Goal: Task Accomplishment & Management: Use online tool/utility

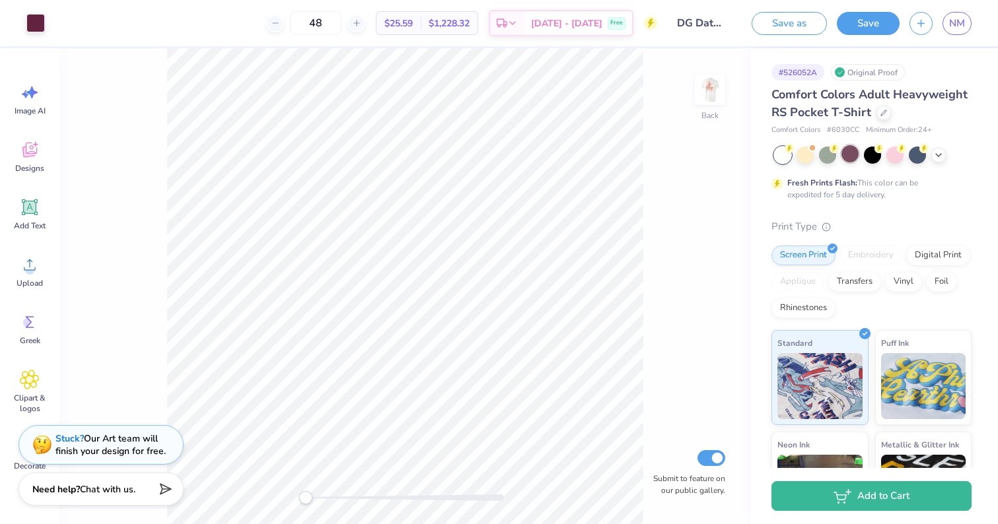
click at [850, 152] on div at bounding box center [849, 153] width 17 height 17
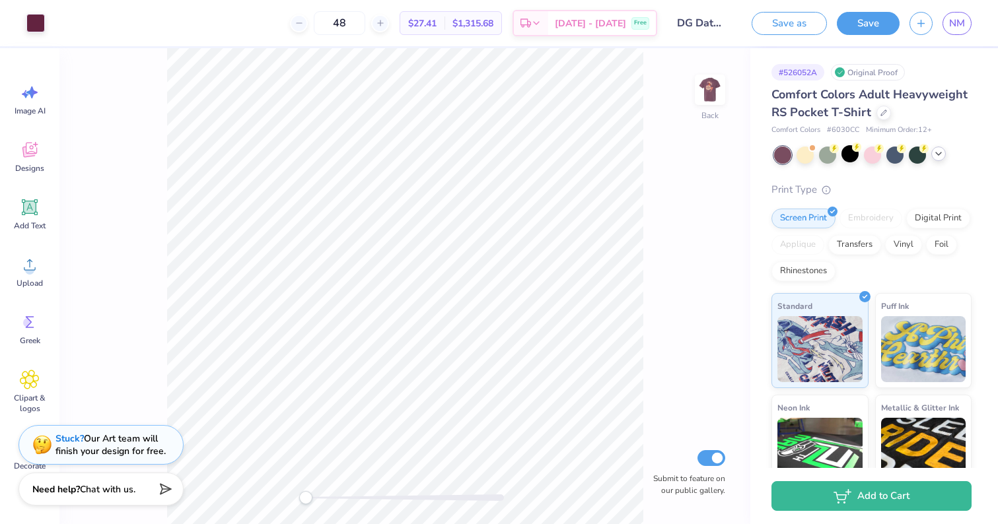
click at [939, 149] on icon at bounding box center [938, 154] width 11 height 11
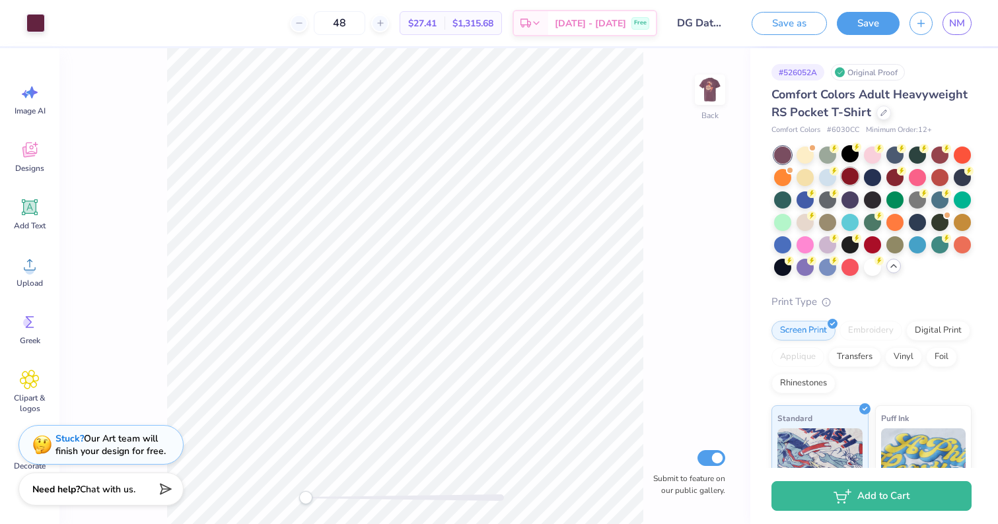
click at [847, 181] on div at bounding box center [849, 176] width 17 height 17
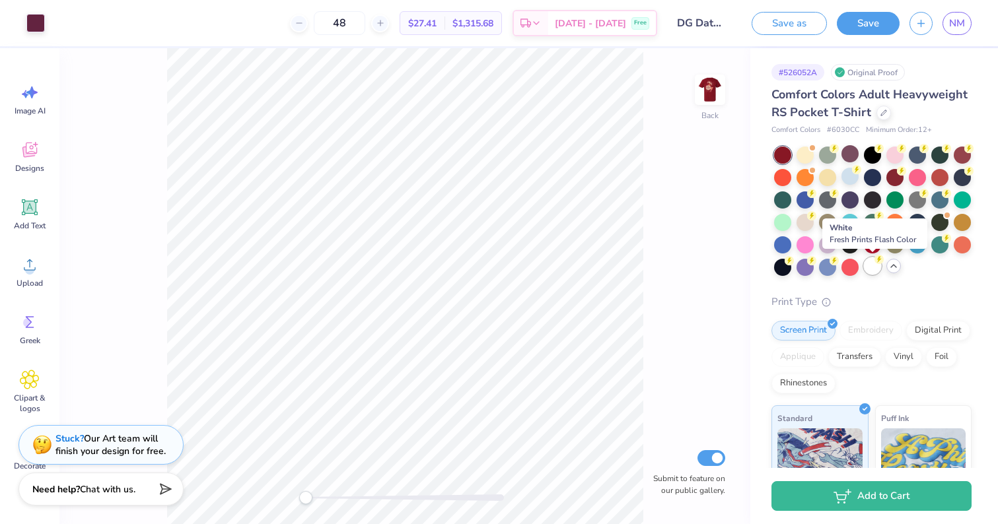
click at [874, 267] on div at bounding box center [872, 266] width 17 height 17
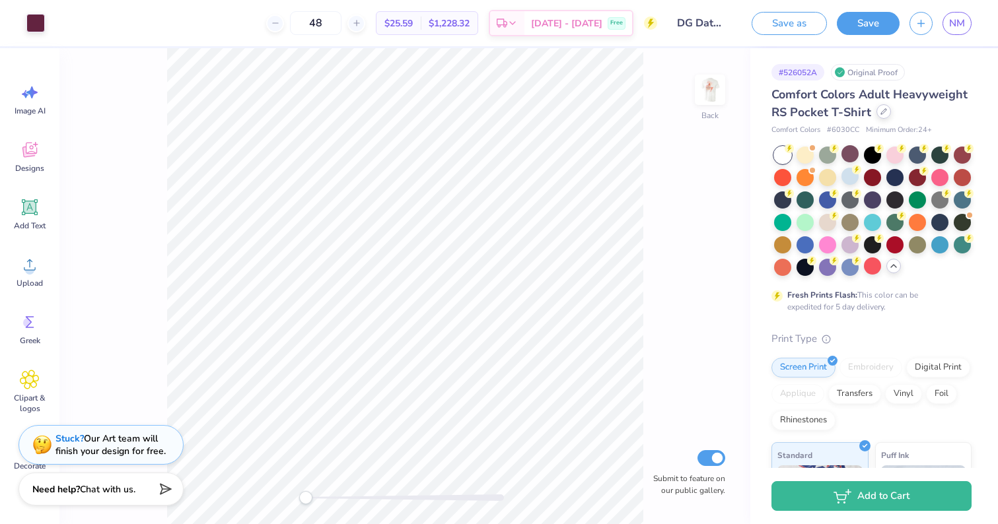
click at [878, 116] on div at bounding box center [883, 111] width 15 height 15
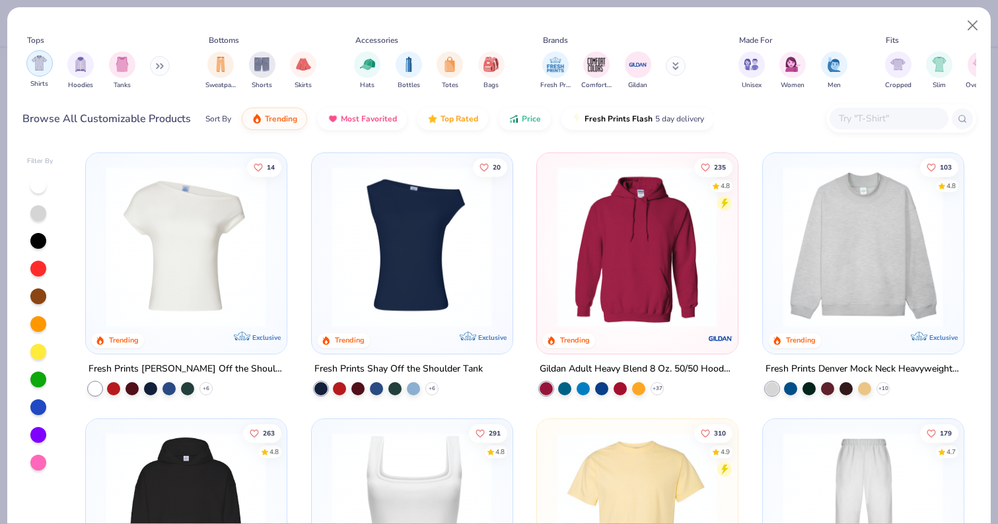
click at [48, 57] on div "filter for Shirts" at bounding box center [39, 63] width 26 height 26
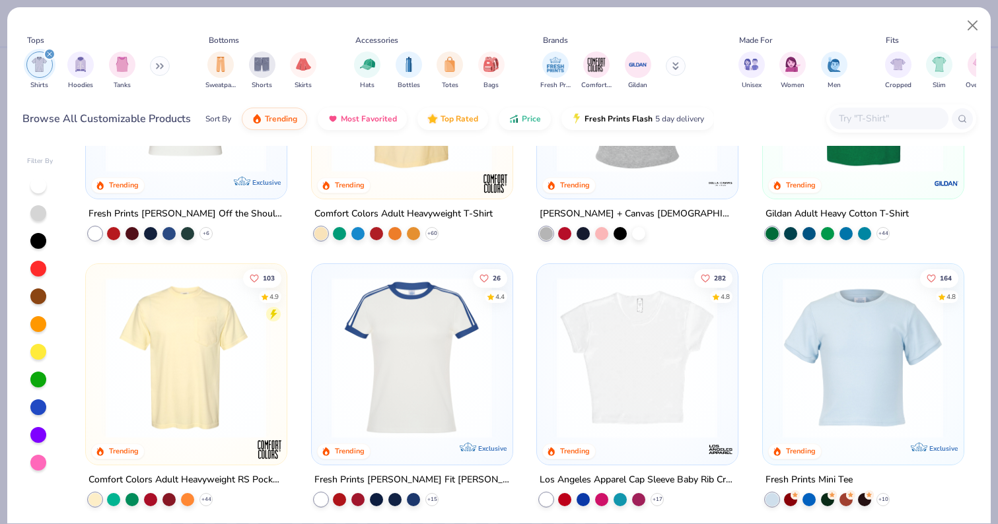
scroll to position [137, 0]
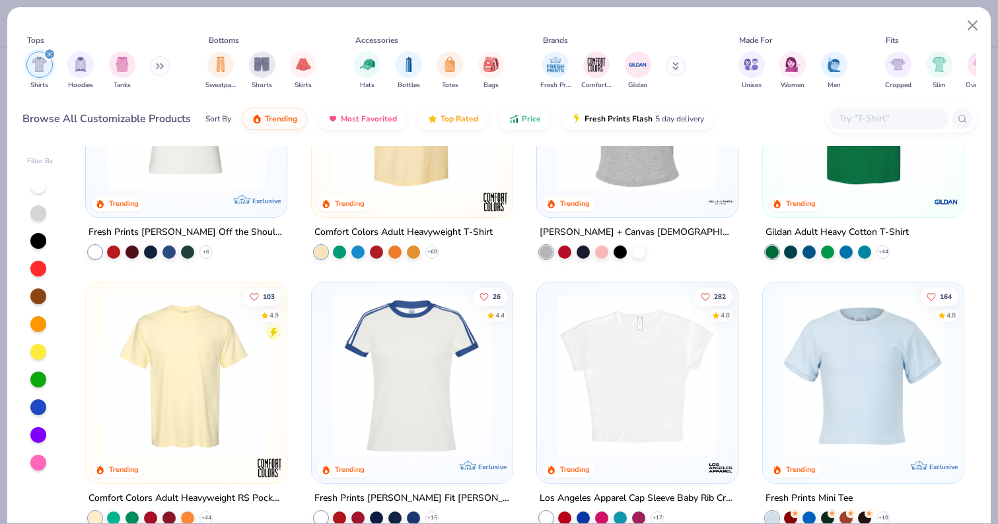
click at [179, 409] on img at bounding box center [186, 375] width 174 height 161
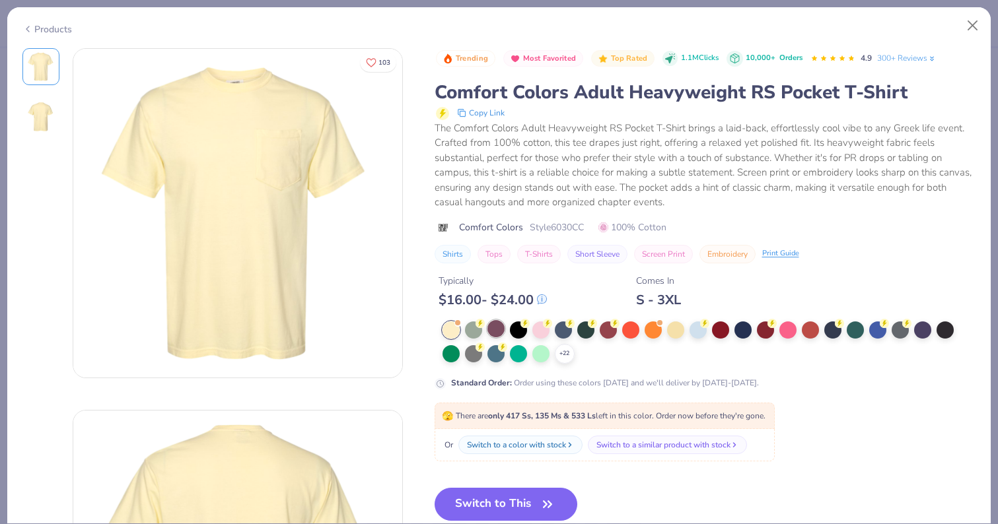
click at [495, 330] on div at bounding box center [495, 328] width 17 height 17
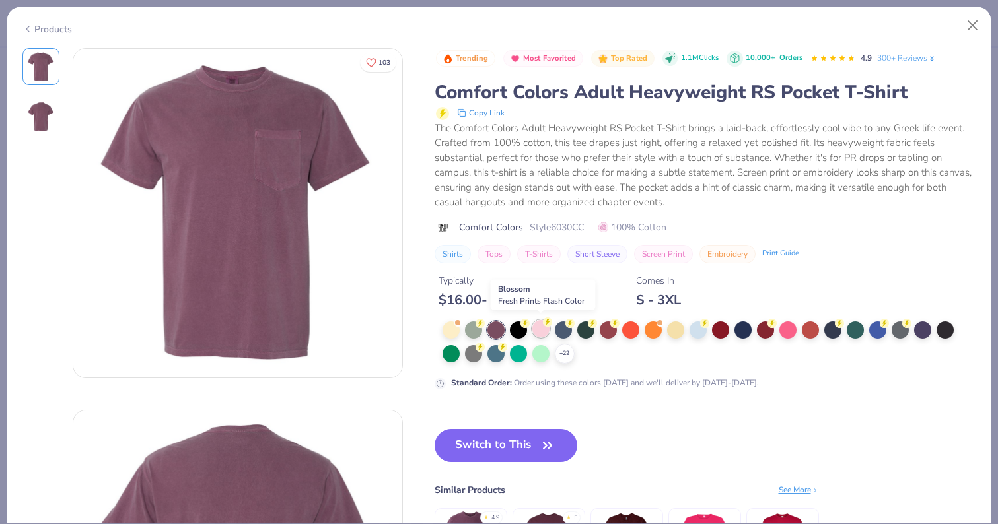
click at [542, 327] on div at bounding box center [540, 328] width 17 height 17
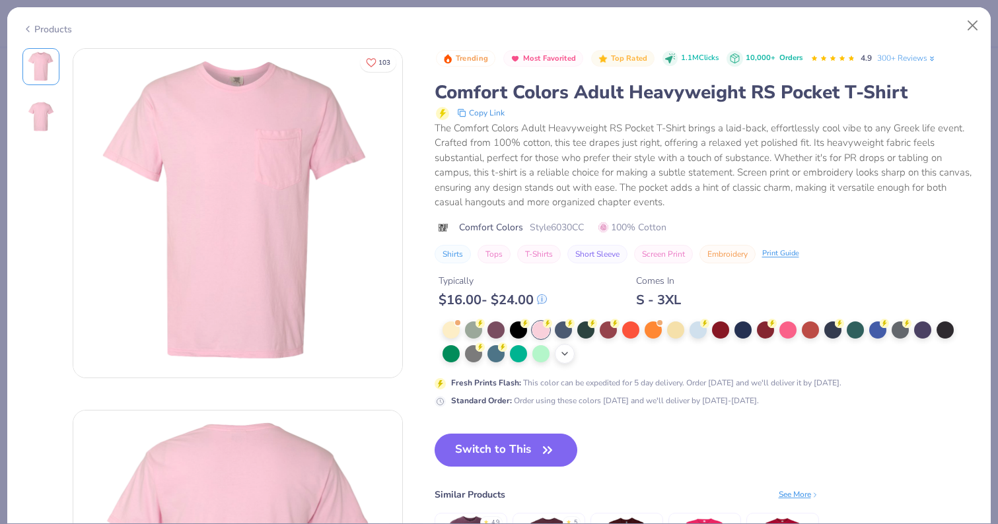
click at [564, 357] on div "+ 22" at bounding box center [565, 354] width 20 height 20
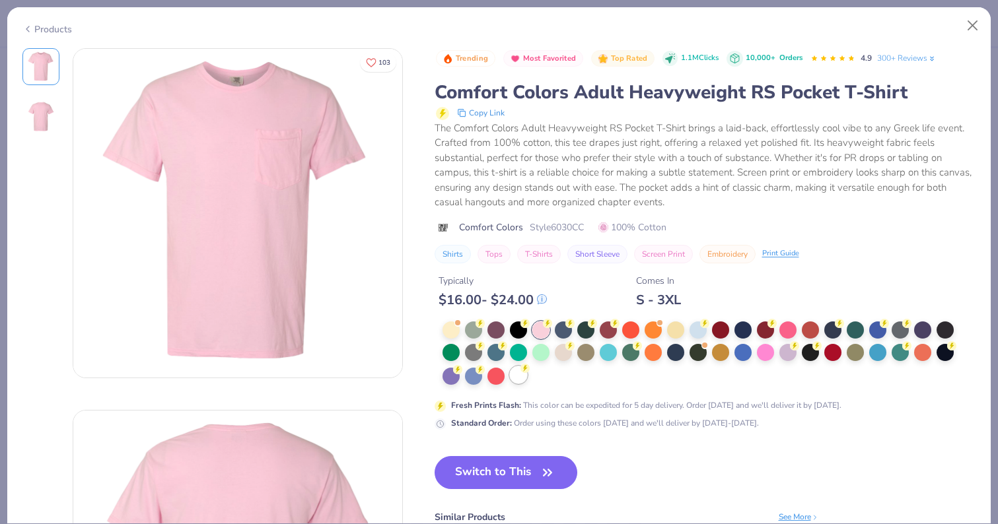
click at [518, 378] on div at bounding box center [518, 375] width 17 height 17
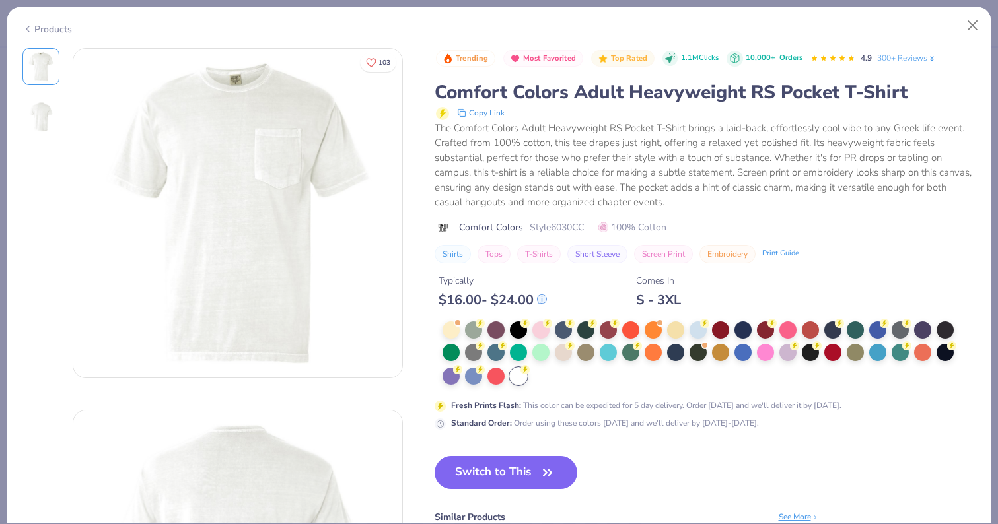
click at [58, 32] on div "Products" at bounding box center [47, 29] width 50 height 14
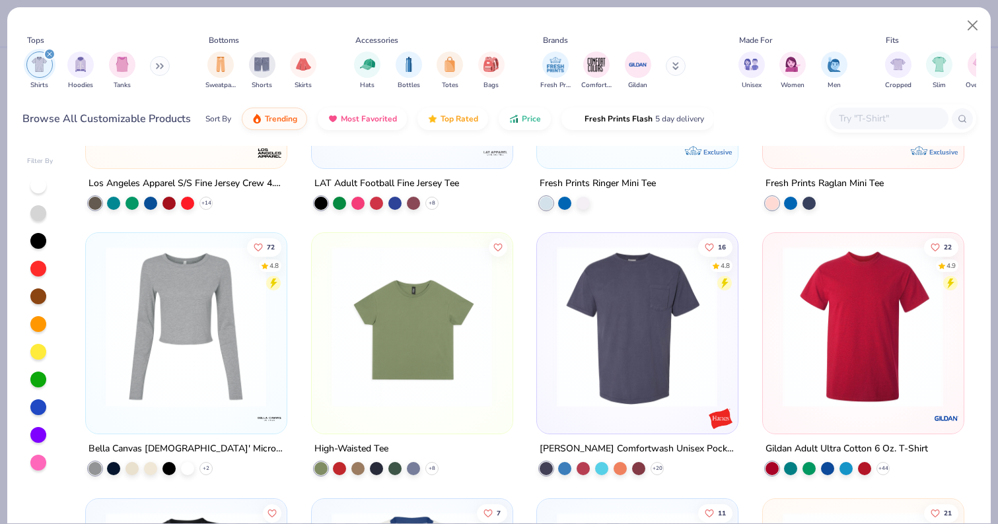
scroll to position [1590, 0]
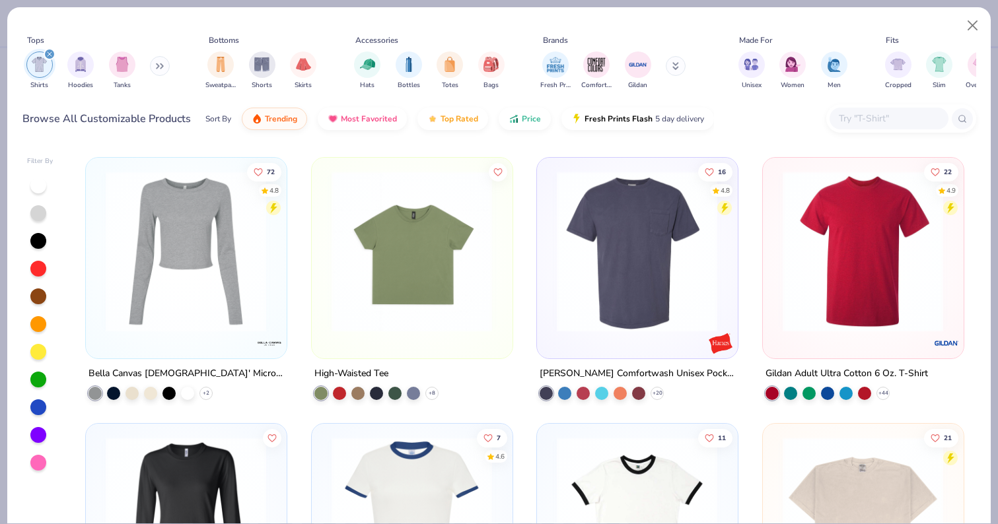
click at [587, 296] on img at bounding box center [637, 251] width 174 height 161
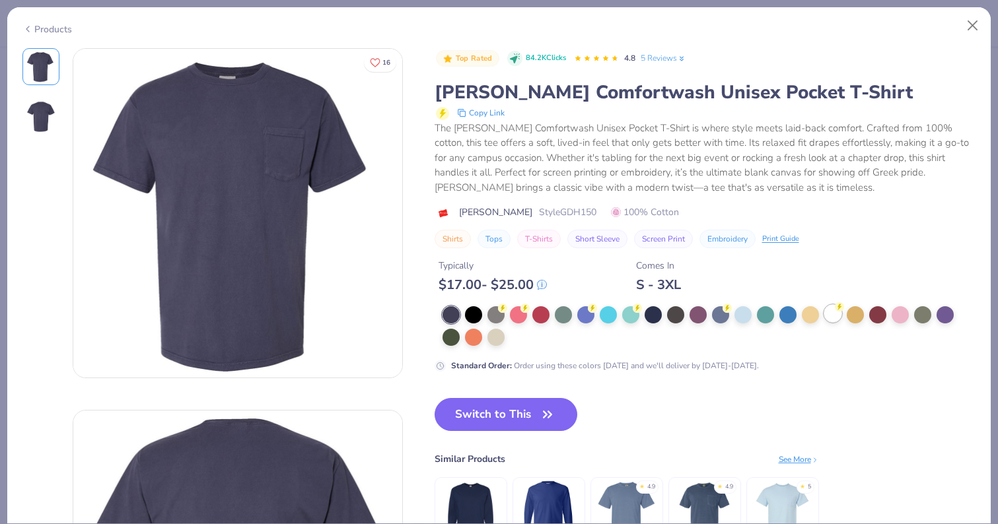
click at [834, 314] on div at bounding box center [832, 313] width 17 height 17
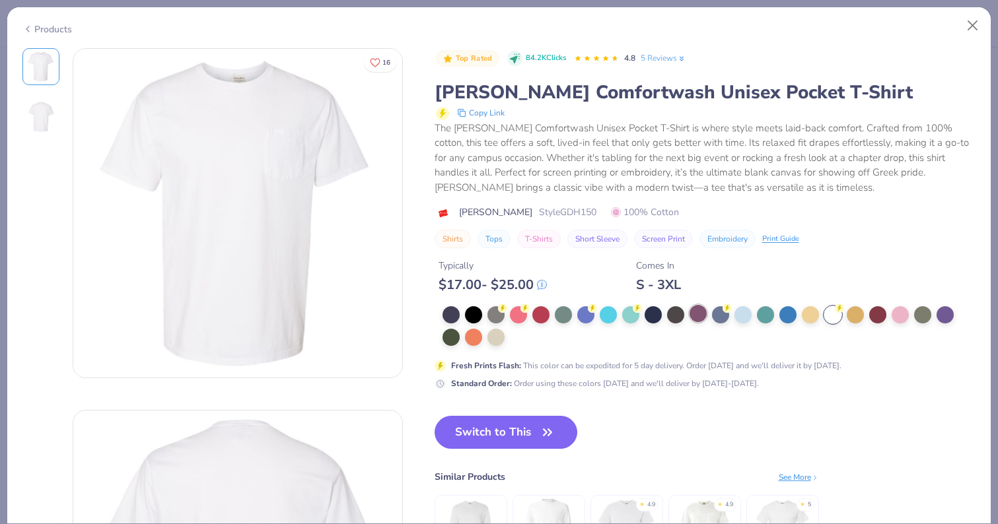
click at [698, 312] on div at bounding box center [698, 313] width 17 height 17
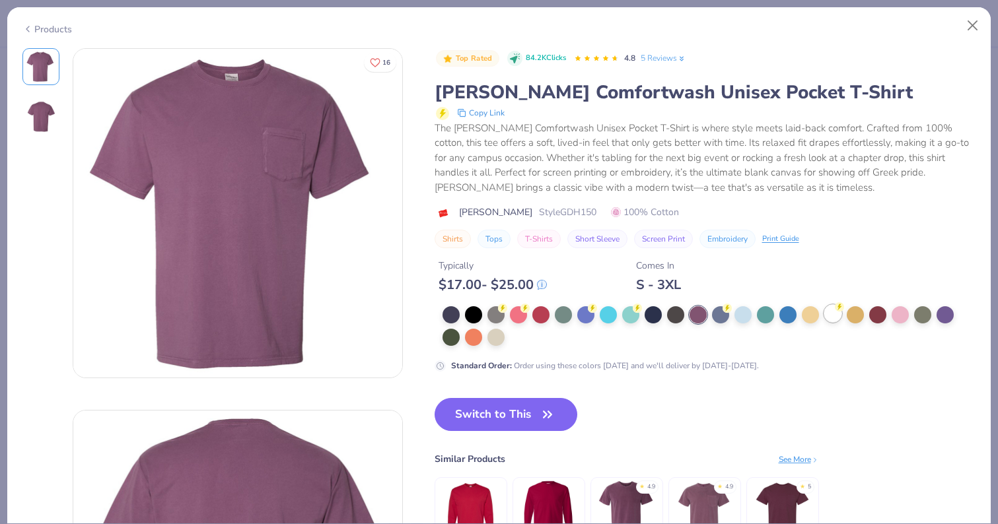
click at [828, 317] on div at bounding box center [832, 313] width 17 height 17
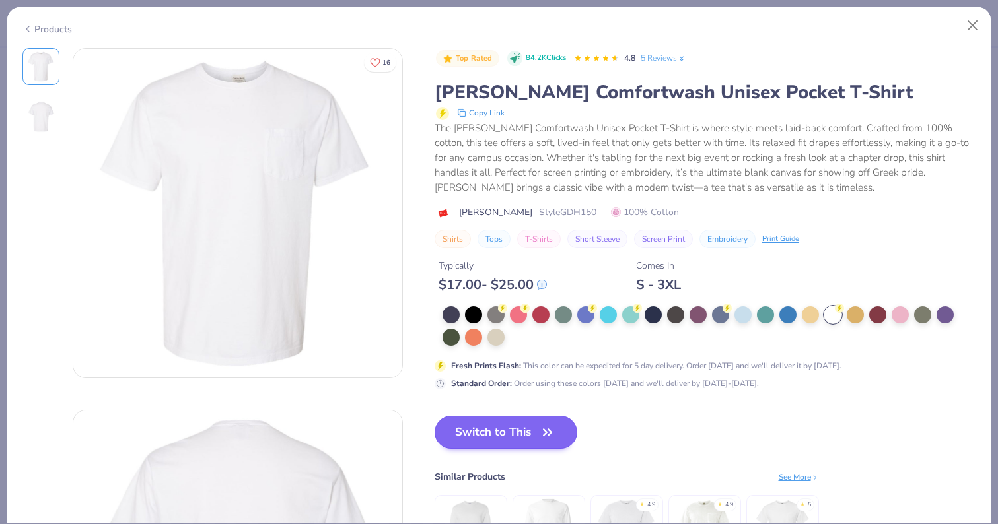
click at [511, 433] on button "Switch to This" at bounding box center [506, 432] width 143 height 33
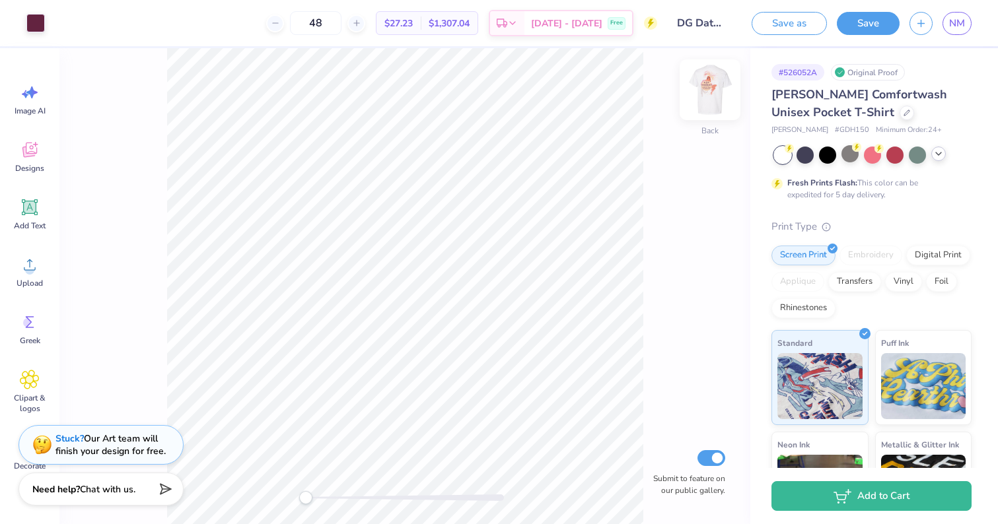
click at [699, 86] on img at bounding box center [710, 89] width 53 height 53
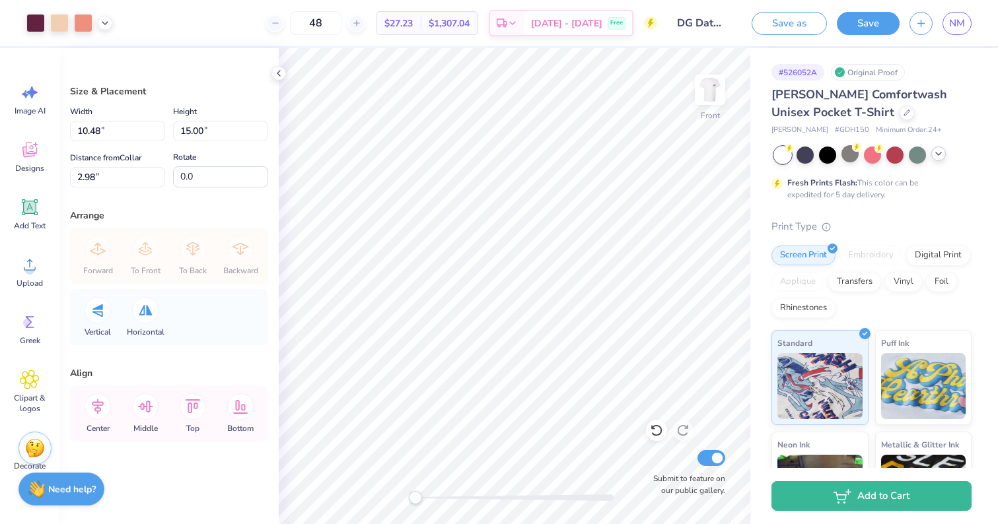
click at [935, 151] on icon at bounding box center [938, 154] width 11 height 11
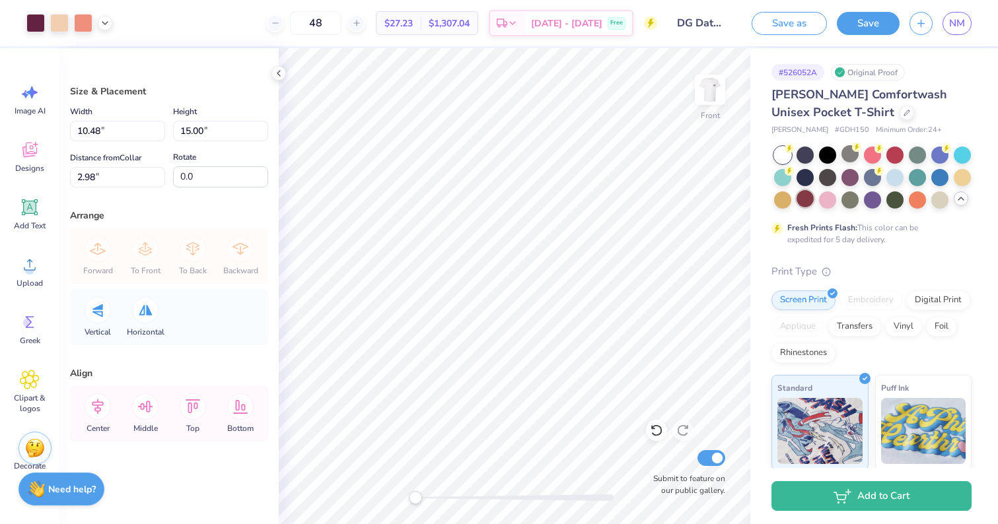
click at [802, 199] on div at bounding box center [804, 198] width 17 height 17
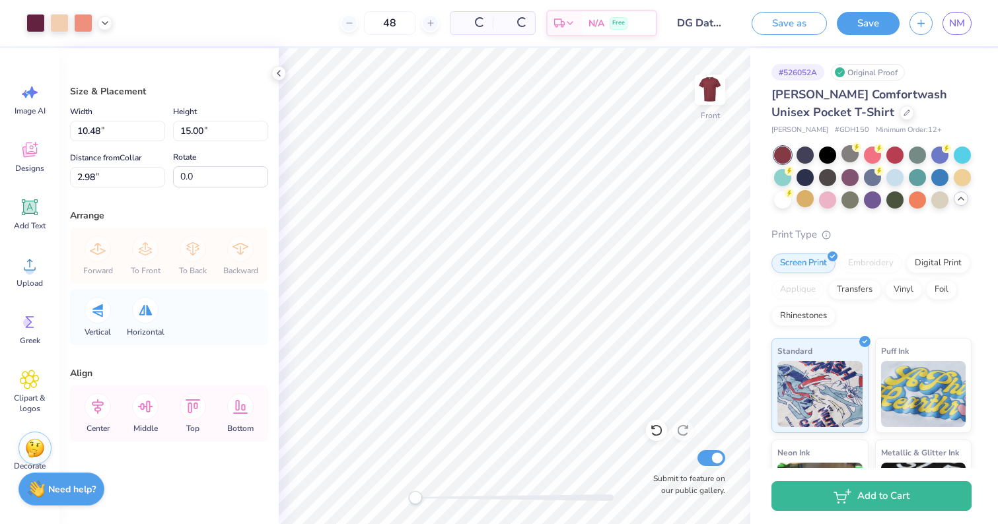
type input "3.00"
click at [706, 72] on img at bounding box center [710, 89] width 53 height 53
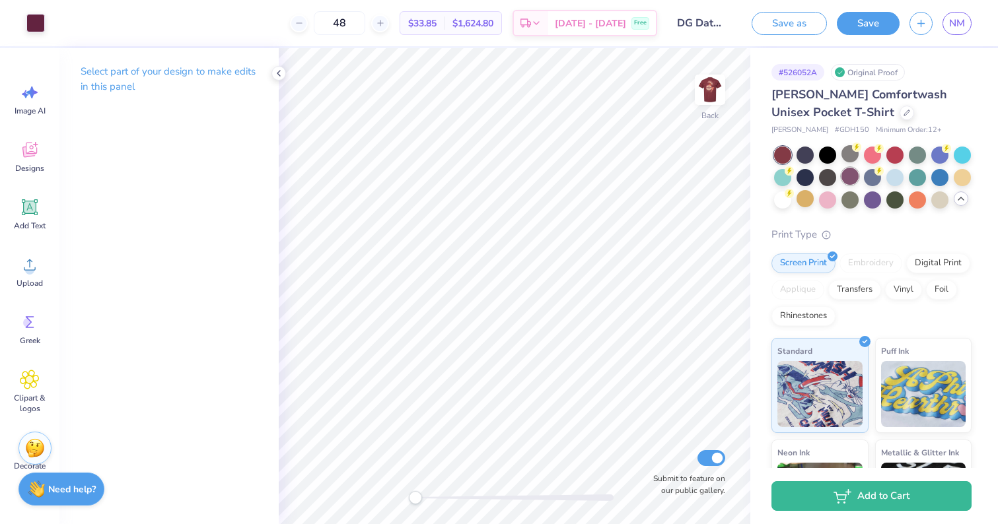
click at [855, 174] on div at bounding box center [849, 176] width 17 height 17
click at [700, 88] on img at bounding box center [710, 89] width 53 height 53
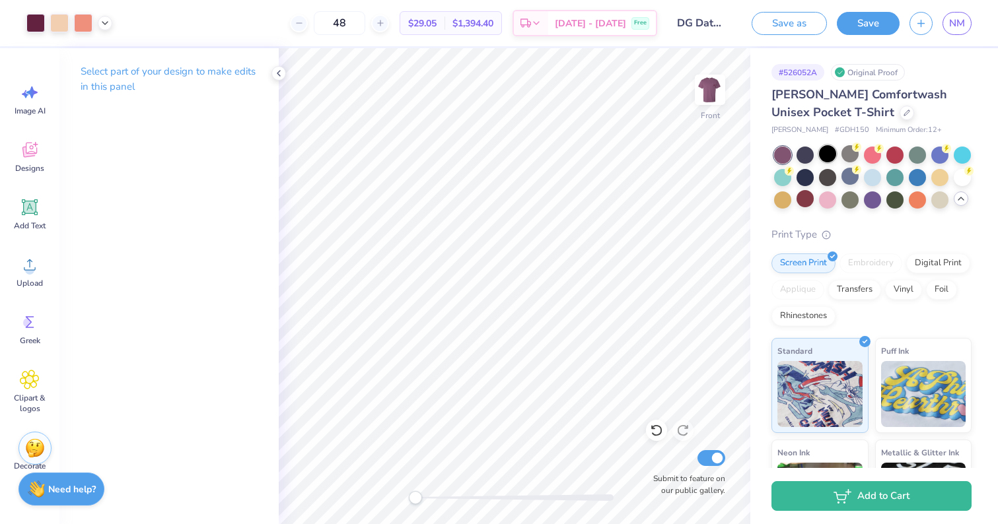
click at [828, 153] on div at bounding box center [827, 153] width 17 height 17
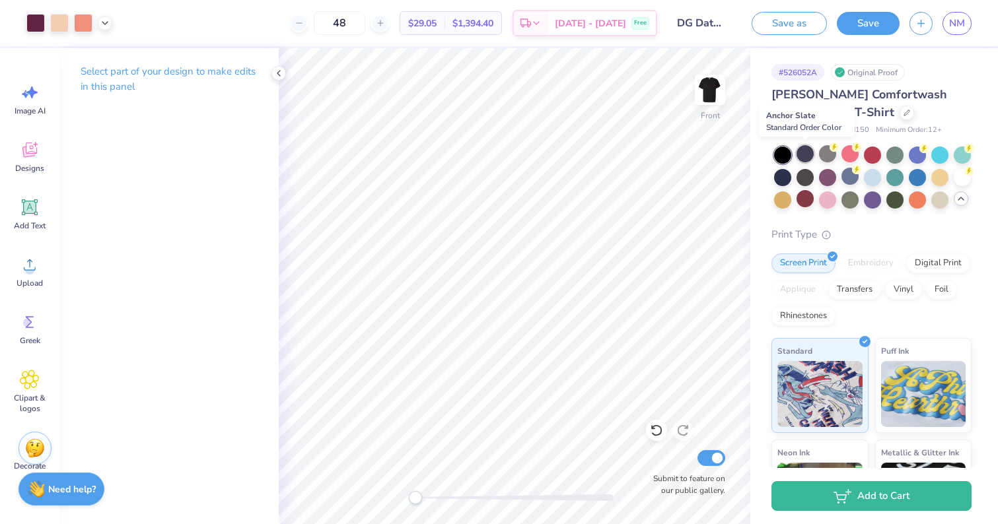
click at [797, 157] on div at bounding box center [804, 153] width 17 height 17
click at [786, 155] on div at bounding box center [782, 155] width 17 height 17
click at [703, 87] on img at bounding box center [710, 89] width 53 height 53
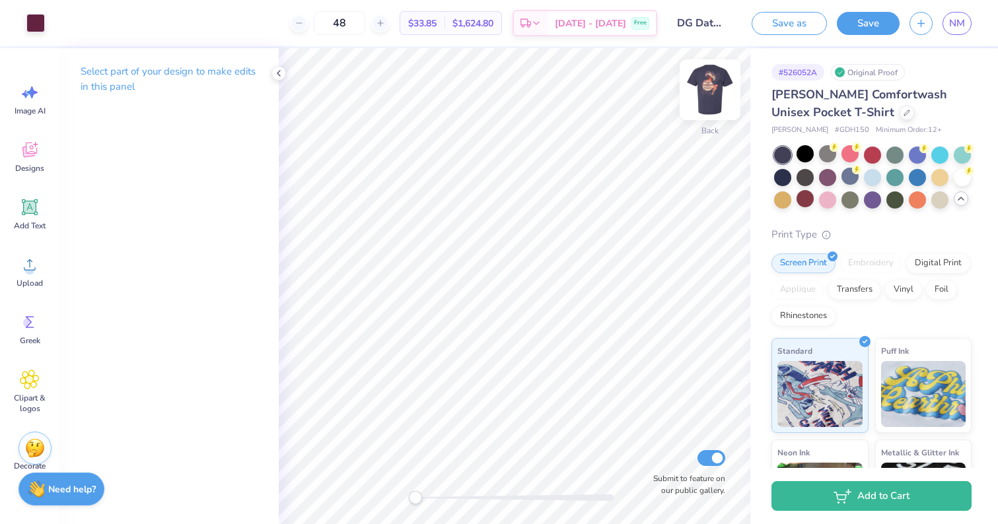
click at [704, 88] on img at bounding box center [710, 89] width 53 height 53
click at [699, 95] on img at bounding box center [710, 89] width 53 height 53
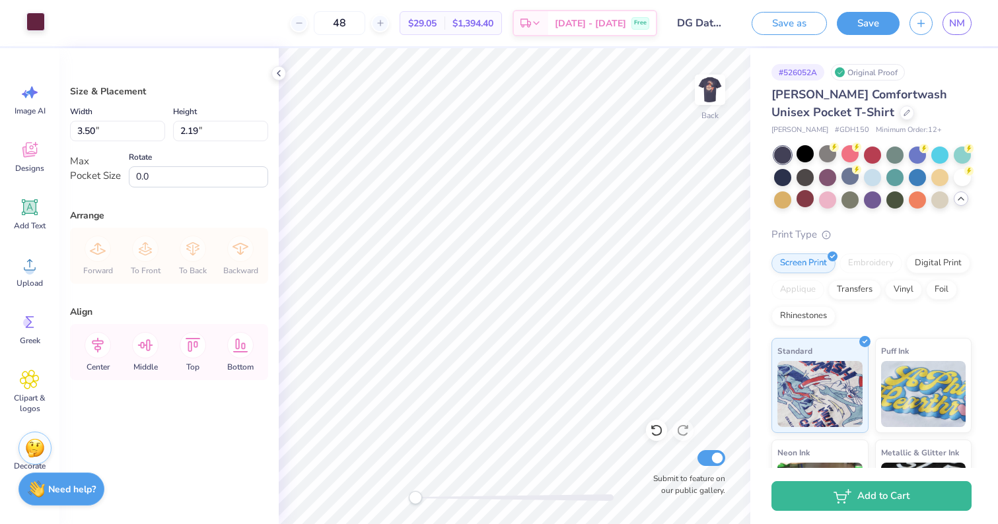
click at [35, 17] on div at bounding box center [35, 22] width 18 height 18
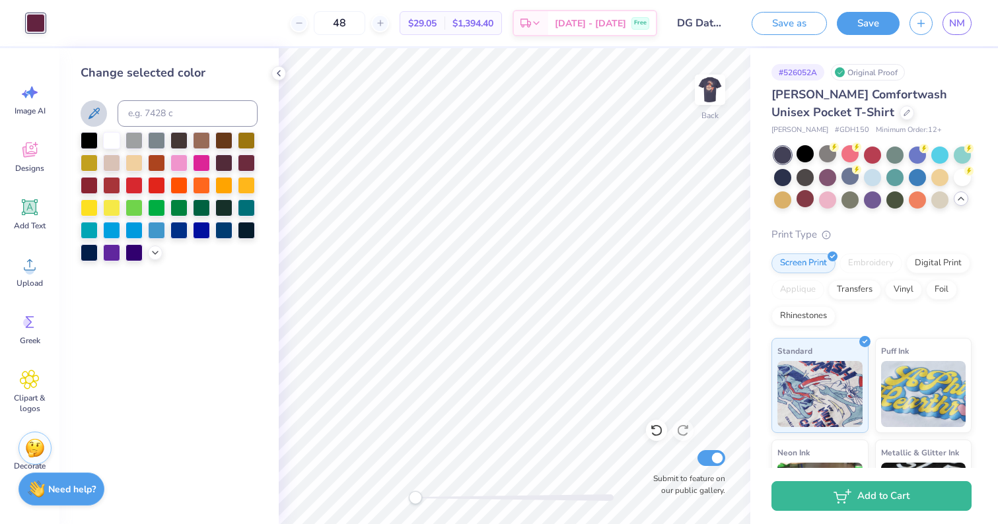
click at [91, 101] on button at bounding box center [94, 113] width 26 height 26
click at [92, 118] on icon at bounding box center [93, 113] width 11 height 11
click at [715, 90] on img at bounding box center [710, 89] width 53 height 53
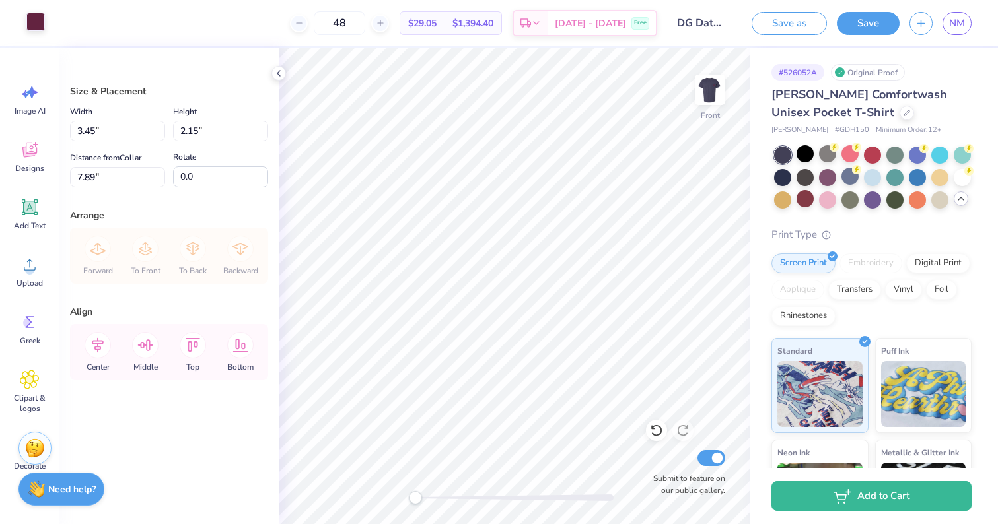
click at [37, 22] on div at bounding box center [35, 22] width 18 height 18
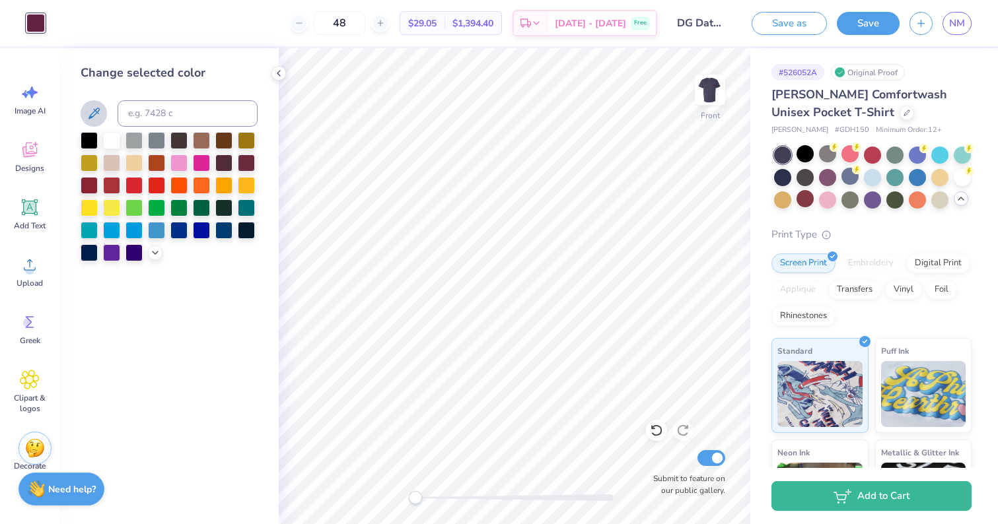
click at [91, 111] on icon at bounding box center [94, 114] width 16 height 16
click at [707, 91] on img at bounding box center [710, 89] width 53 height 53
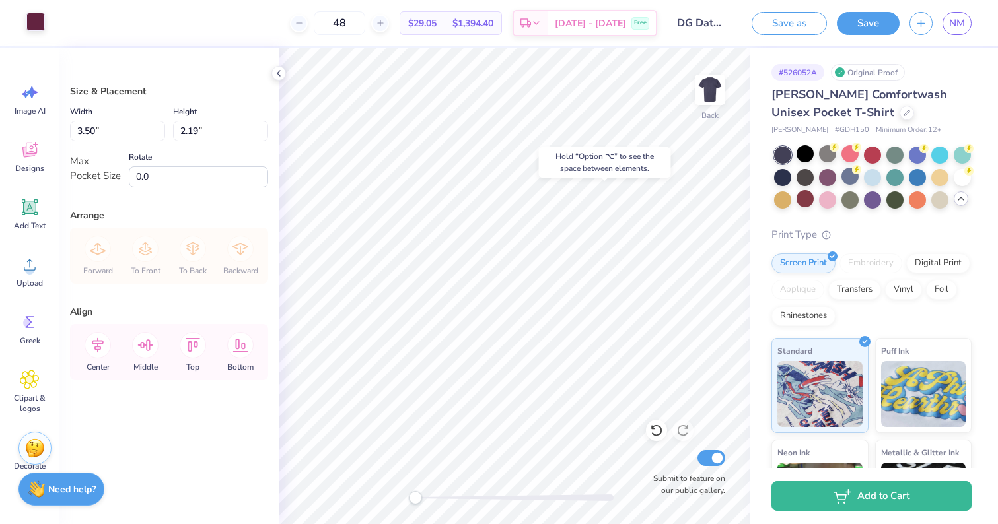
click at [35, 19] on div at bounding box center [35, 22] width 18 height 18
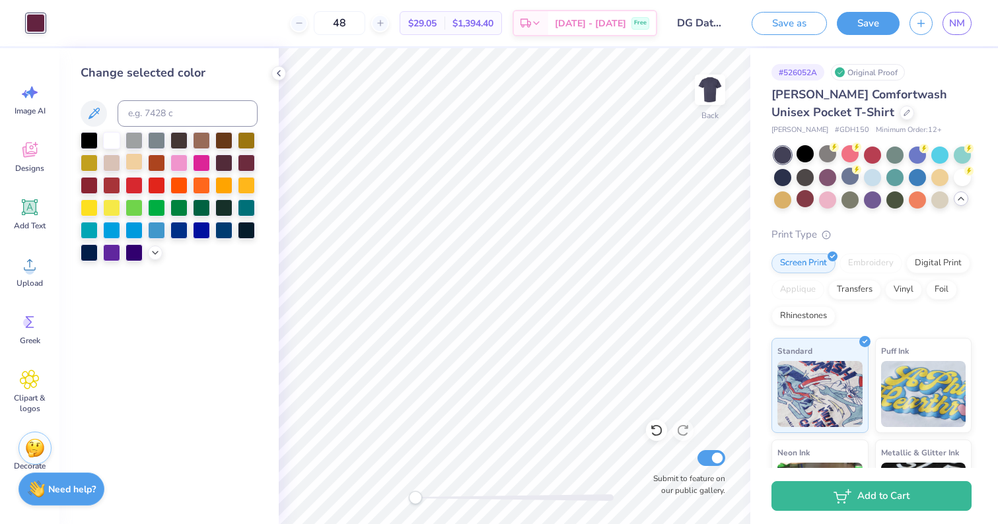
click at [141, 167] on div at bounding box center [133, 161] width 17 height 17
click at [114, 145] on div at bounding box center [111, 139] width 17 height 17
click at [132, 162] on div at bounding box center [133, 161] width 17 height 17
click at [713, 88] on img at bounding box center [710, 89] width 53 height 53
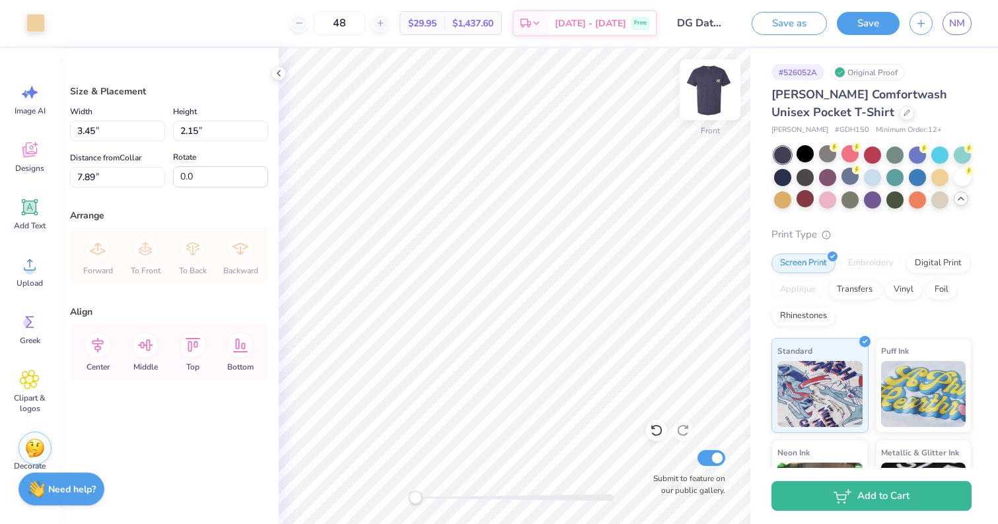
type input "10.48"
type input "15.00"
type input "3.00"
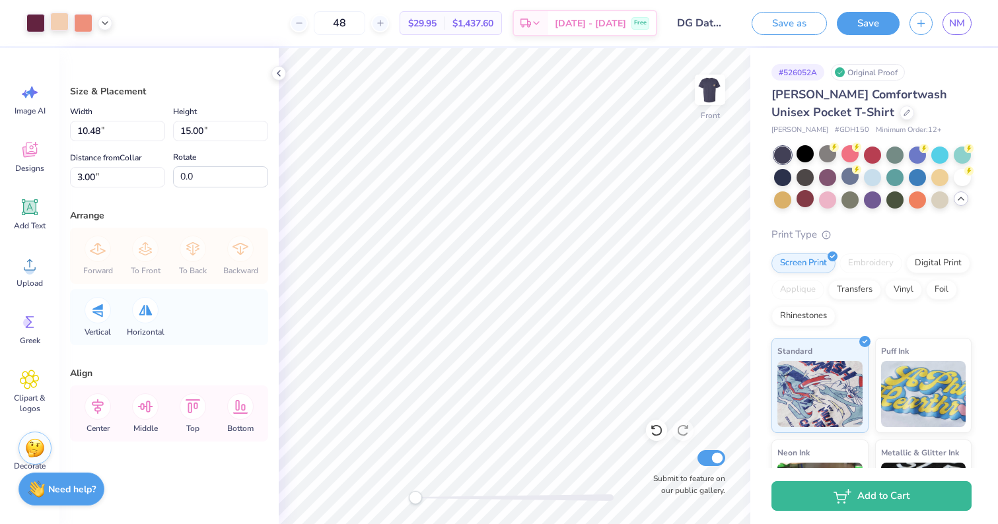
click at [49, 21] on div at bounding box center [69, 23] width 86 height 18
click at [61, 22] on div at bounding box center [59, 22] width 18 height 18
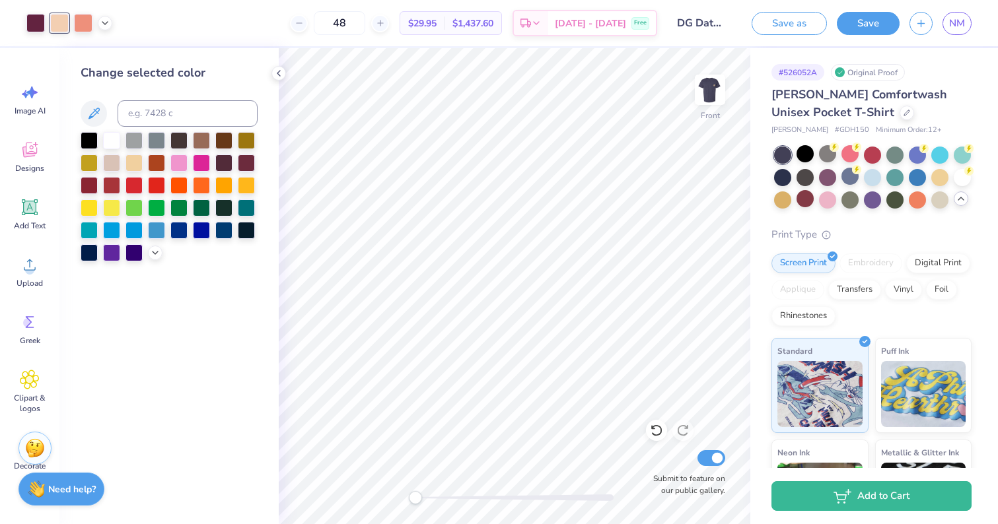
click at [65, 27] on div at bounding box center [59, 23] width 18 height 18
click at [715, 87] on img at bounding box center [710, 89] width 53 height 53
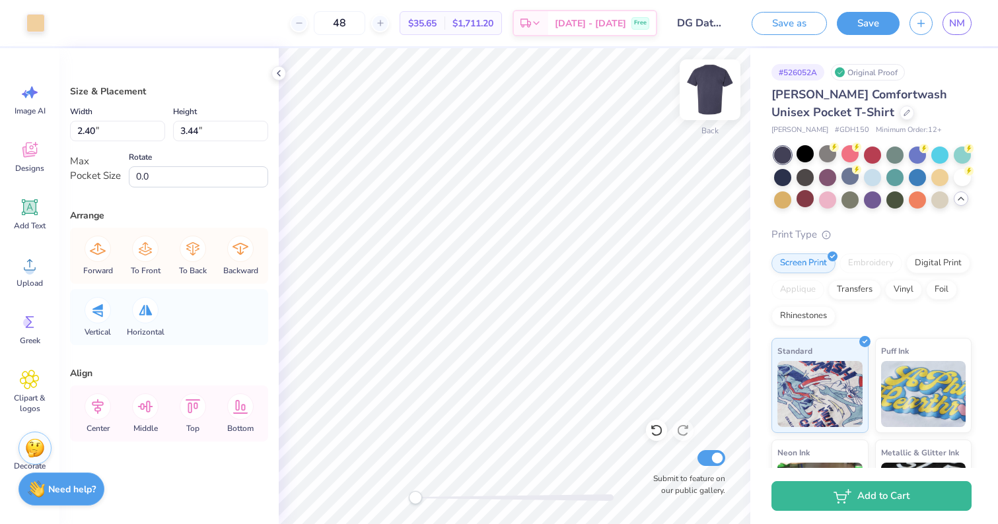
type input "1.29"
type input "1.43"
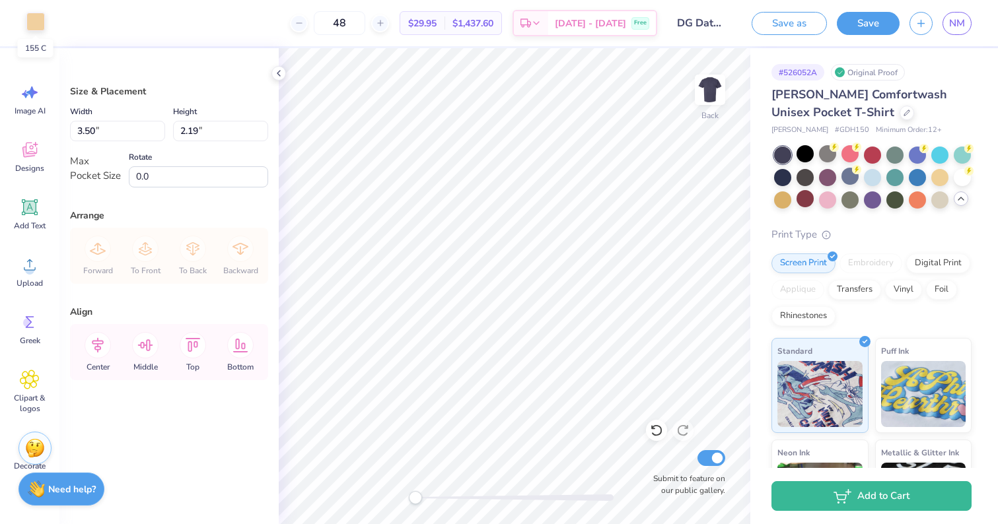
click at [36, 29] on div at bounding box center [35, 22] width 18 height 18
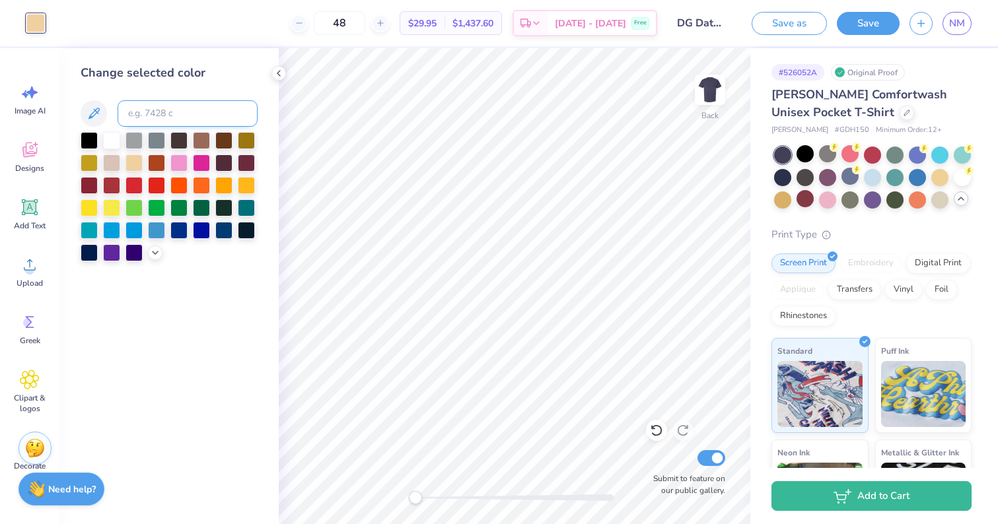
click at [154, 108] on input at bounding box center [188, 113] width 140 height 26
type input "475"
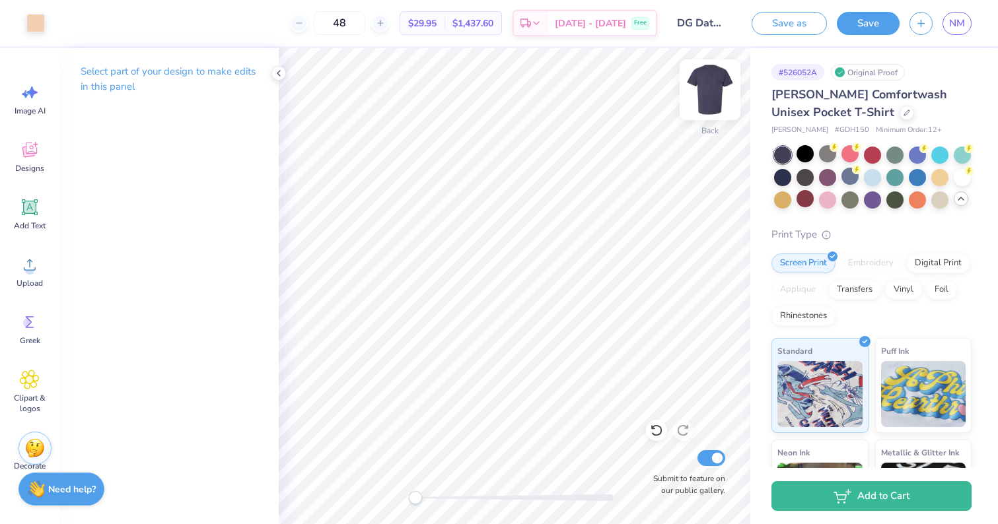
click at [714, 96] on img at bounding box center [710, 89] width 53 height 53
click at [799, 152] on div at bounding box center [804, 153] width 17 height 17
click at [713, 94] on img at bounding box center [710, 89] width 53 height 53
click at [714, 94] on img at bounding box center [710, 89] width 53 height 53
click at [824, 178] on div at bounding box center [827, 176] width 17 height 17
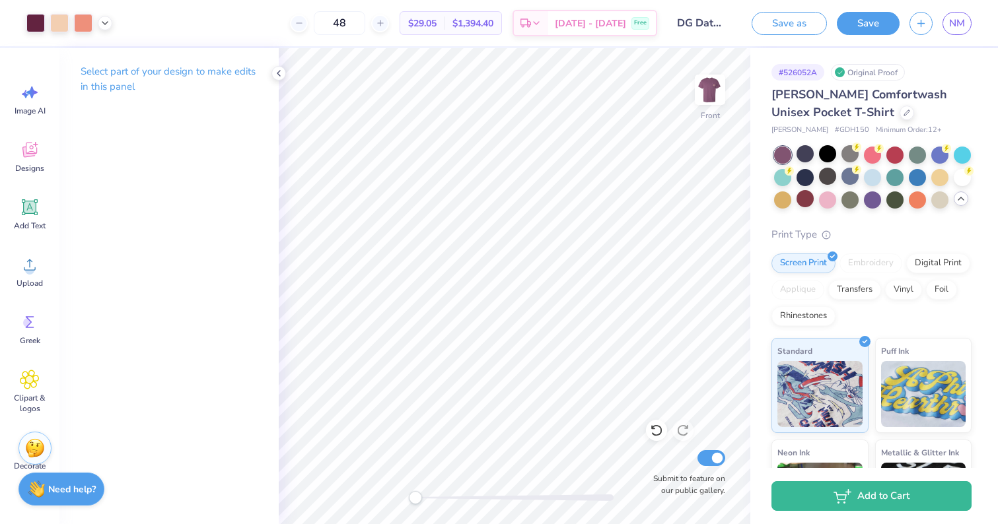
click at [835, 212] on div "Hanes Comfortwash Unisex Pocket T-Shirt Hanes # GDH150 Minimum Order: 12 + Prin…" at bounding box center [871, 361] width 200 height 551
click at [829, 205] on div at bounding box center [827, 198] width 17 height 17
click at [710, 77] on img at bounding box center [710, 89] width 53 height 53
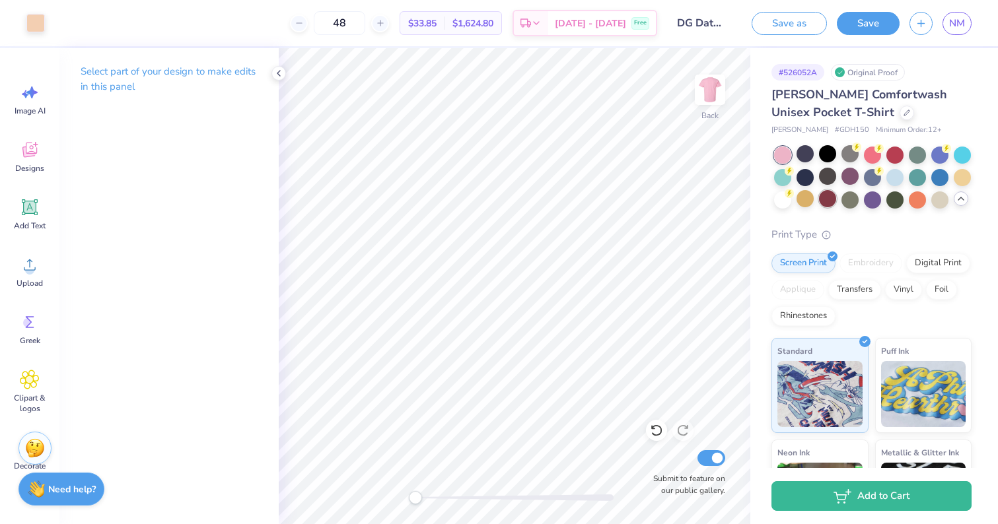
click at [826, 201] on div at bounding box center [827, 198] width 17 height 17
click at [711, 90] on img at bounding box center [710, 89] width 53 height 53
click at [783, 200] on div at bounding box center [782, 198] width 17 height 17
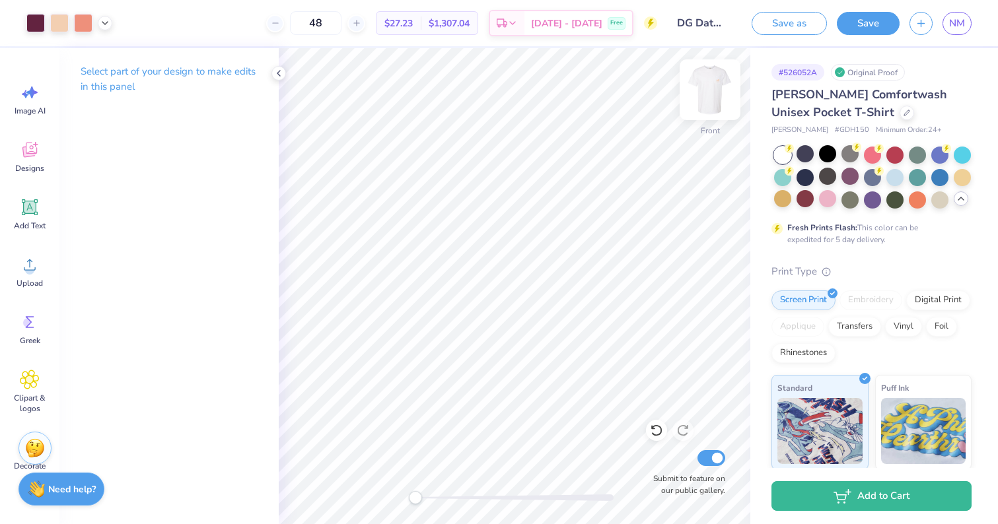
click at [715, 91] on img at bounding box center [710, 89] width 53 height 53
click at [709, 95] on img at bounding box center [710, 89] width 53 height 53
click at [709, 95] on img at bounding box center [710, 90] width 26 height 26
click at [703, 91] on img at bounding box center [710, 89] width 53 height 53
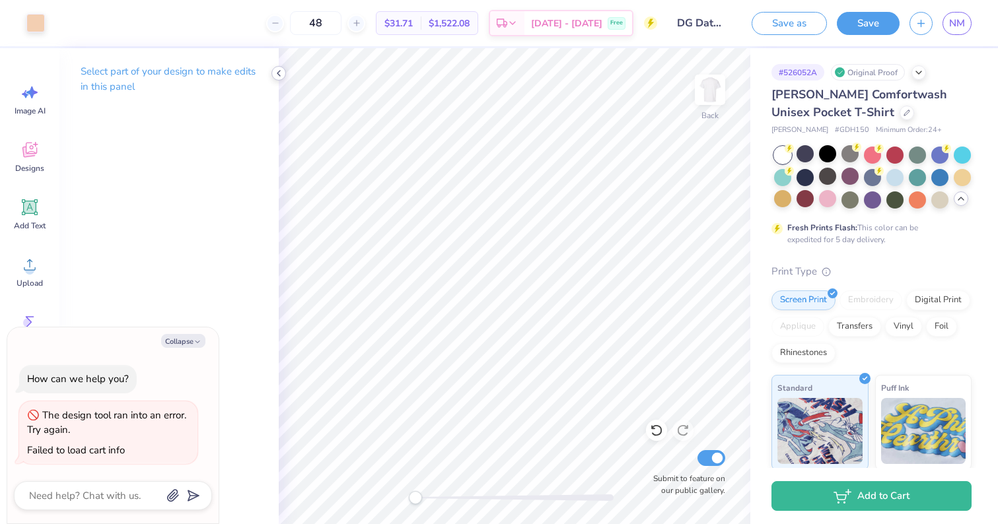
click at [278, 70] on icon at bounding box center [278, 73] width 11 height 11
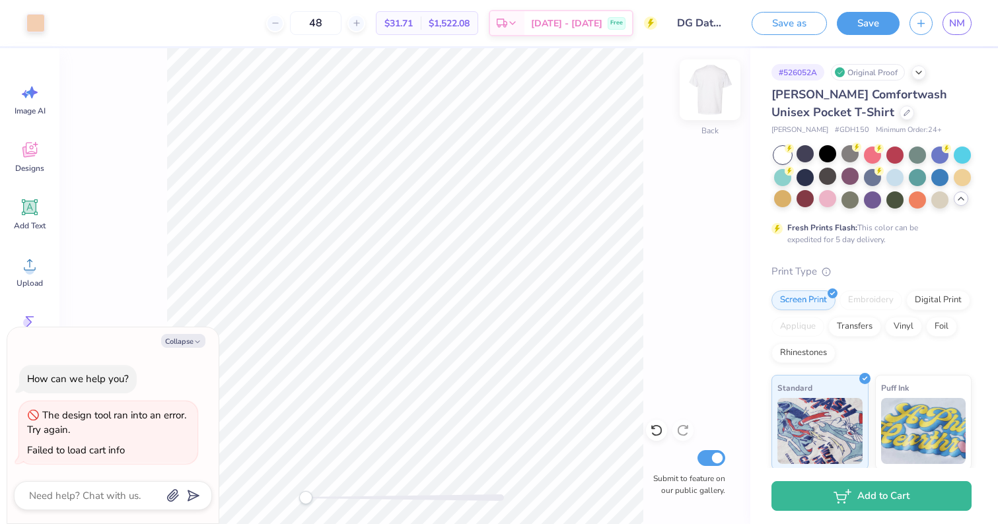
click at [703, 91] on img at bounding box center [710, 89] width 53 height 53
click at [709, 90] on img at bounding box center [710, 89] width 53 height 53
click at [709, 94] on img at bounding box center [710, 89] width 53 height 53
click at [810, 151] on div at bounding box center [804, 153] width 17 height 17
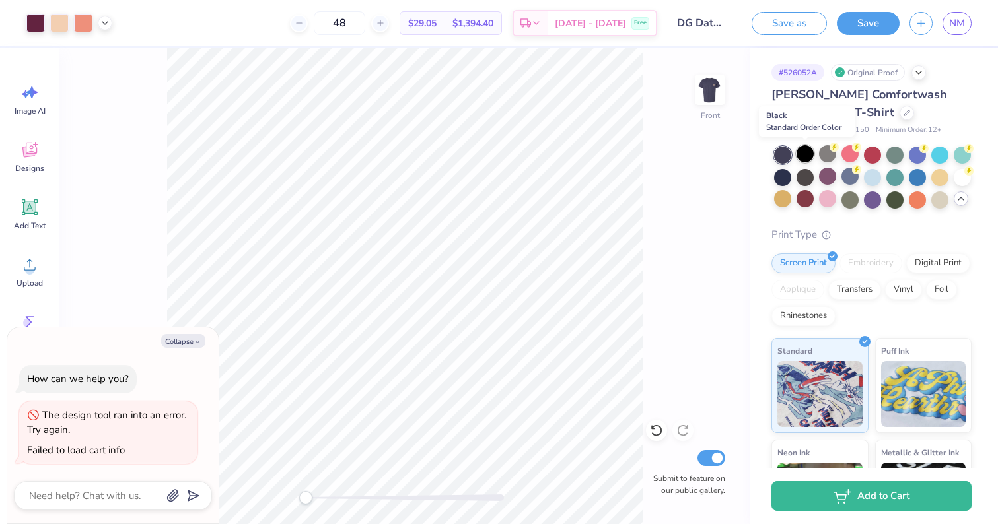
click at [804, 153] on div at bounding box center [804, 153] width 17 height 17
click at [781, 154] on div at bounding box center [782, 155] width 17 height 17
click at [801, 155] on div at bounding box center [804, 153] width 17 height 17
click at [714, 83] on img at bounding box center [710, 89] width 53 height 53
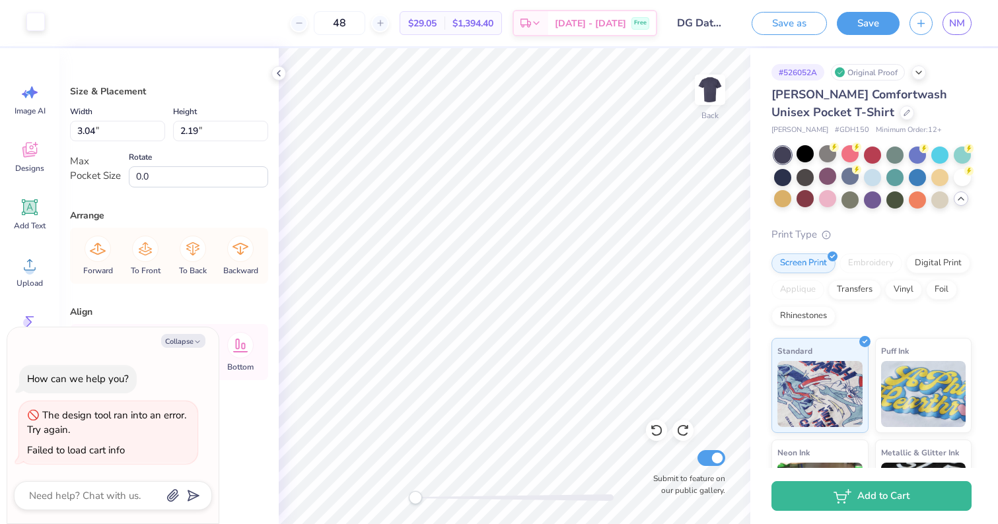
click at [33, 25] on div at bounding box center [35, 22] width 18 height 18
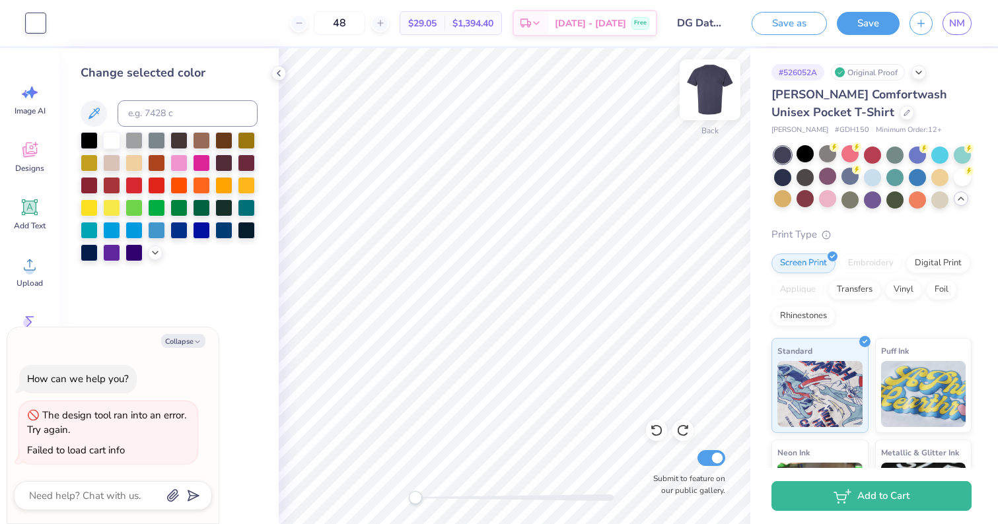
click at [709, 83] on img at bounding box center [710, 89] width 53 height 53
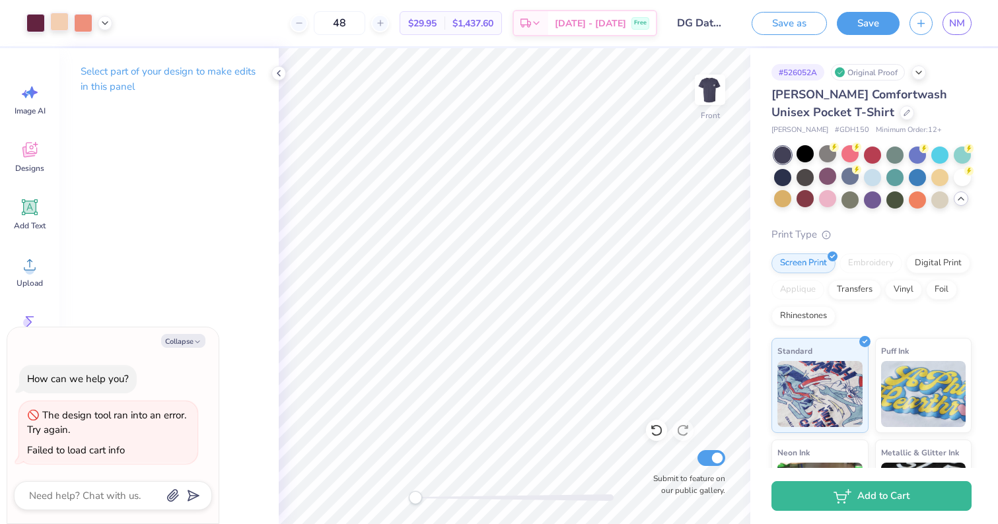
click at [57, 22] on div at bounding box center [59, 22] width 18 height 18
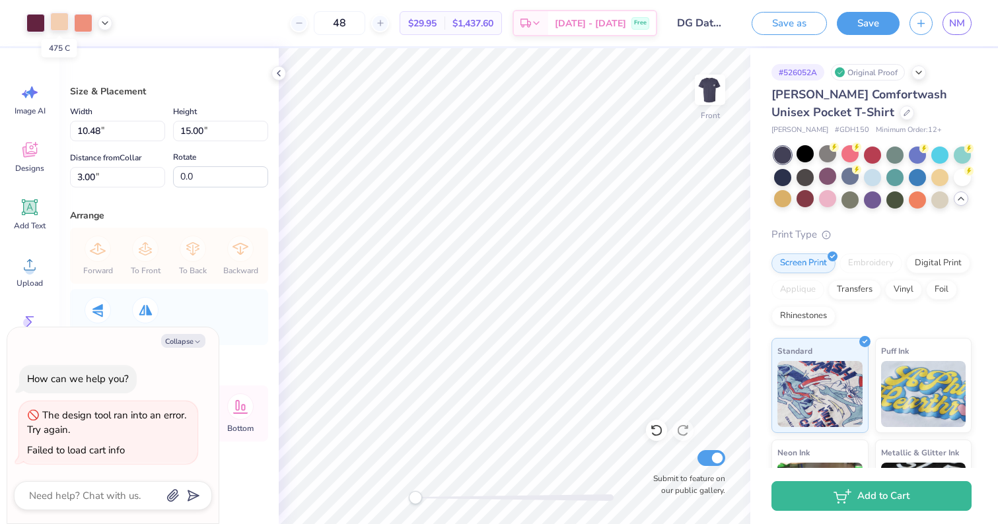
click at [58, 20] on div at bounding box center [59, 22] width 18 height 18
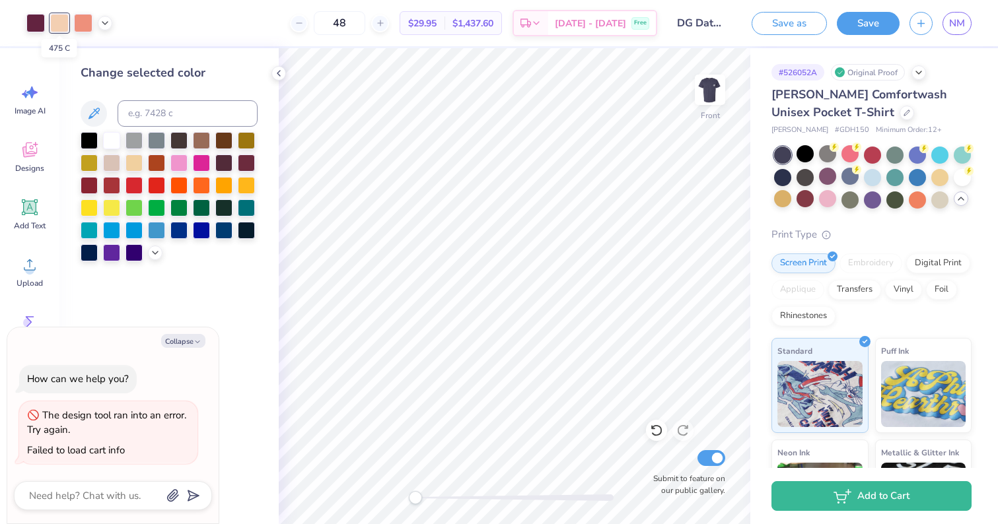
click at [59, 20] on div at bounding box center [59, 23] width 18 height 18
click at [732, 87] on img at bounding box center [710, 89] width 53 height 53
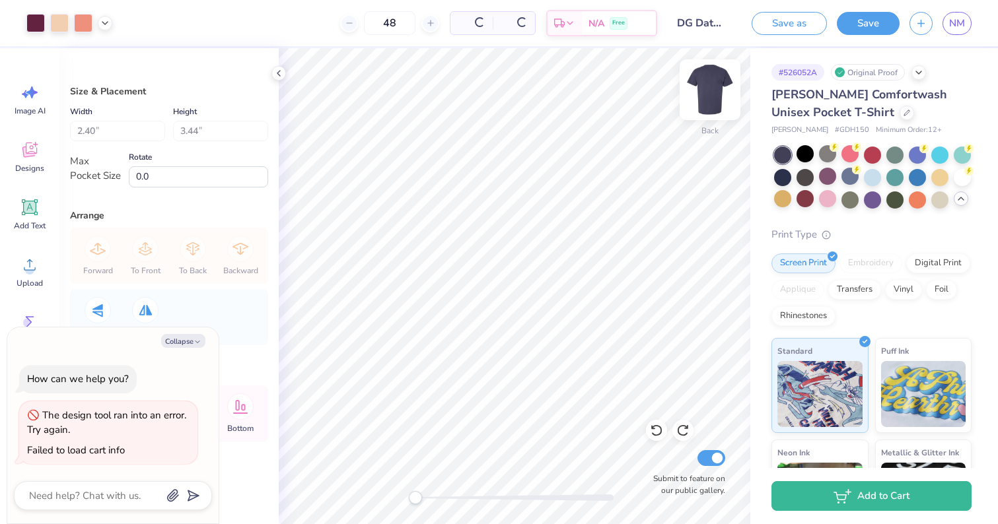
click at [715, 87] on img at bounding box center [710, 89] width 53 height 53
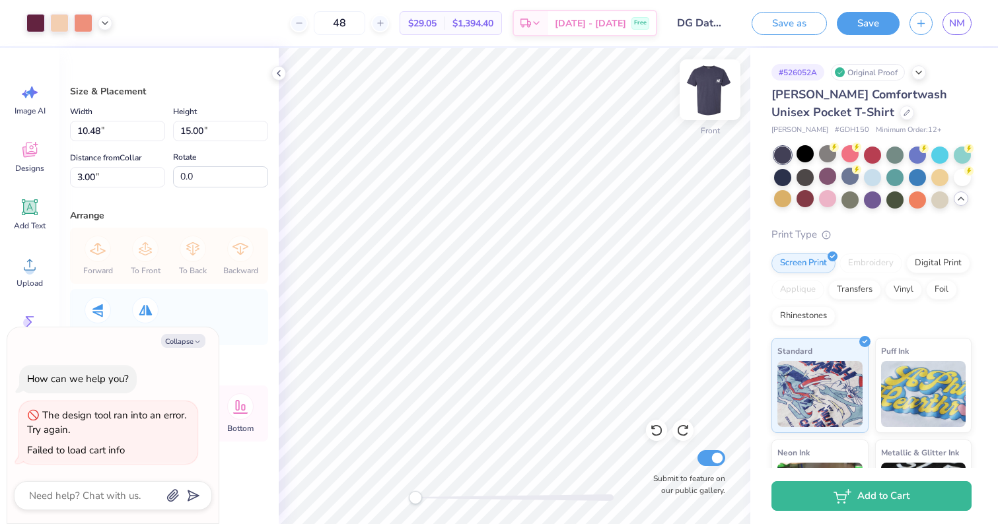
click at [711, 93] on img at bounding box center [710, 89] width 53 height 53
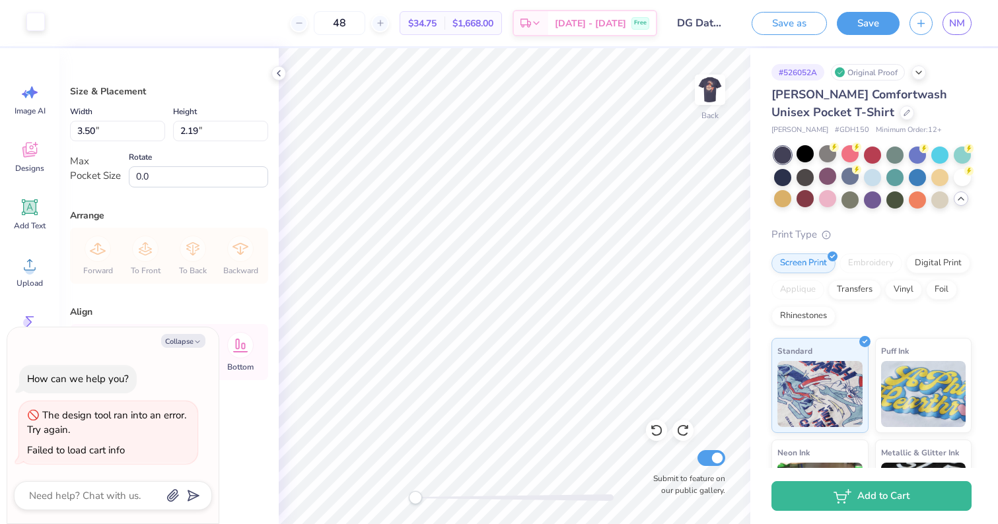
click at [28, 20] on div at bounding box center [35, 22] width 18 height 18
type textarea "x"
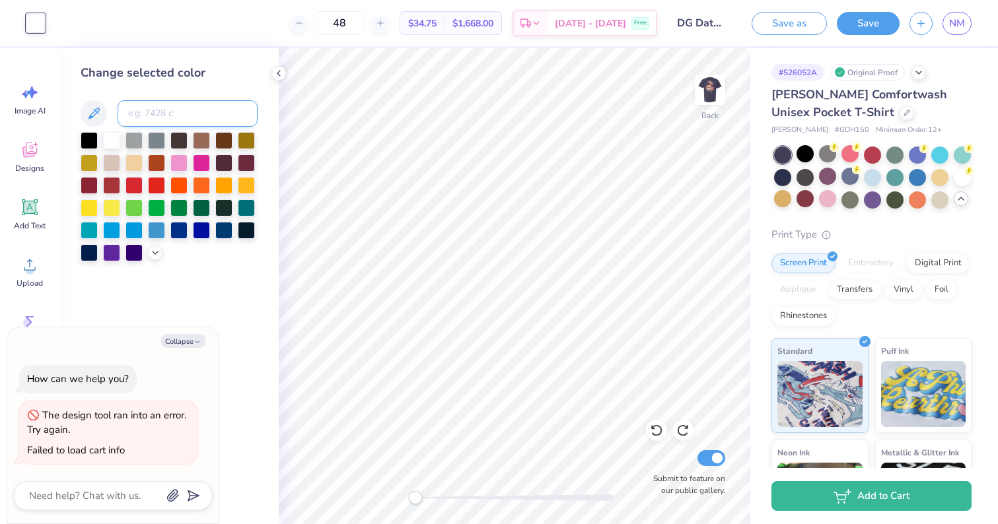
click at [176, 124] on input at bounding box center [188, 113] width 140 height 26
type input "475"
type textarea "x"
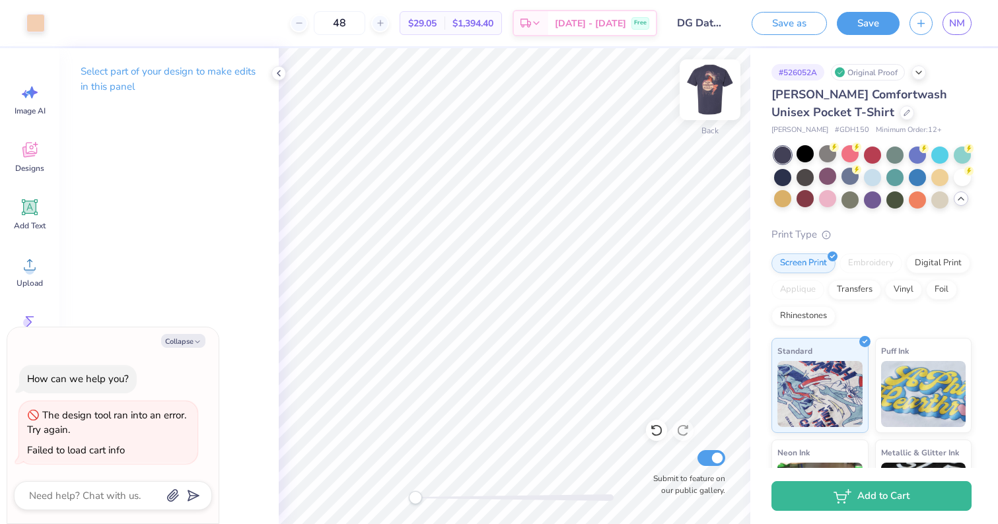
click at [698, 116] on div at bounding box center [710, 89] width 61 height 61
click at [703, 92] on img at bounding box center [710, 89] width 53 height 53
click at [709, 80] on img at bounding box center [710, 89] width 53 height 53
click at [365, 25] on input "48" at bounding box center [340, 23] width 52 height 24
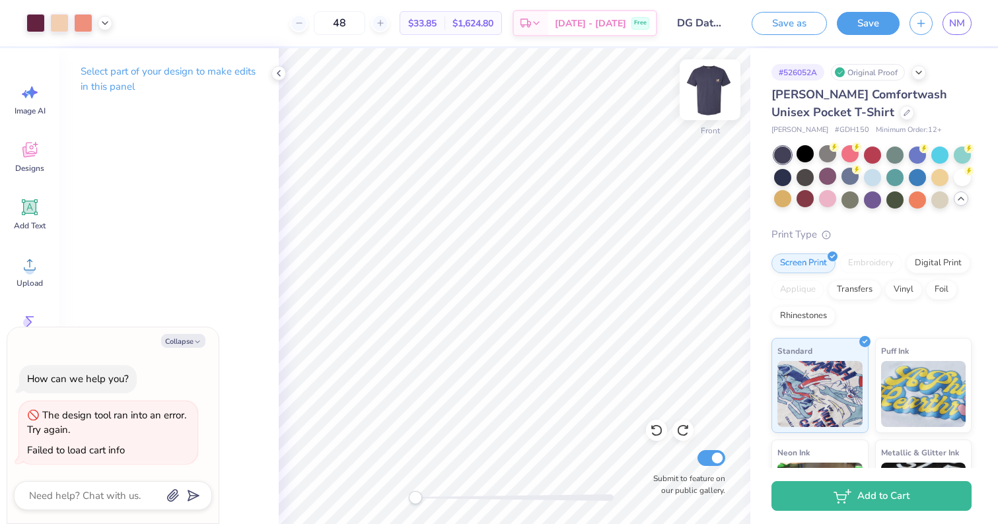
click at [705, 89] on img at bounding box center [710, 89] width 53 height 53
click at [712, 88] on img at bounding box center [710, 89] width 53 height 53
drag, startPoint x: 712, startPoint y: 88, endPoint x: 705, endPoint y: 93, distance: 8.1
click at [705, 93] on img at bounding box center [710, 89] width 53 height 53
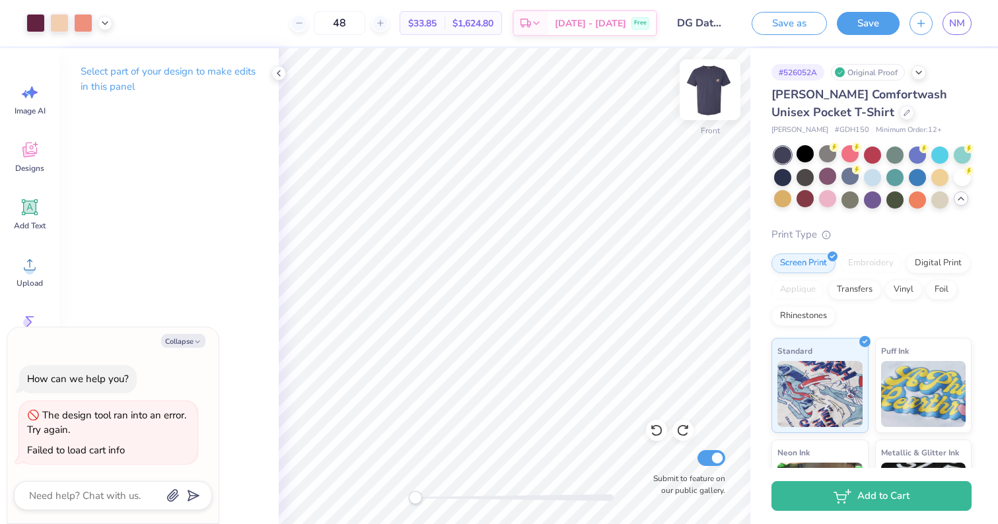
click at [709, 98] on img at bounding box center [710, 89] width 53 height 53
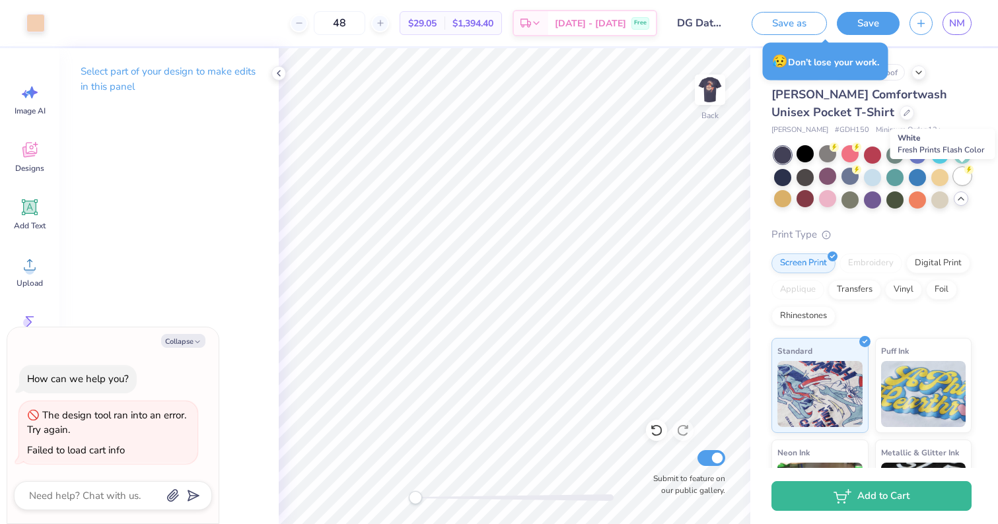
click at [963, 180] on div at bounding box center [962, 176] width 17 height 17
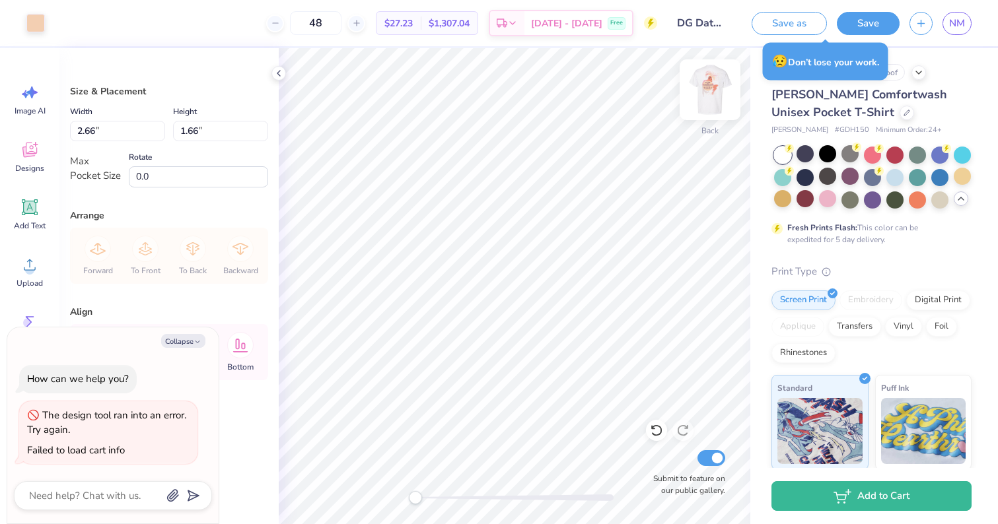
click at [708, 94] on img at bounding box center [710, 89] width 53 height 53
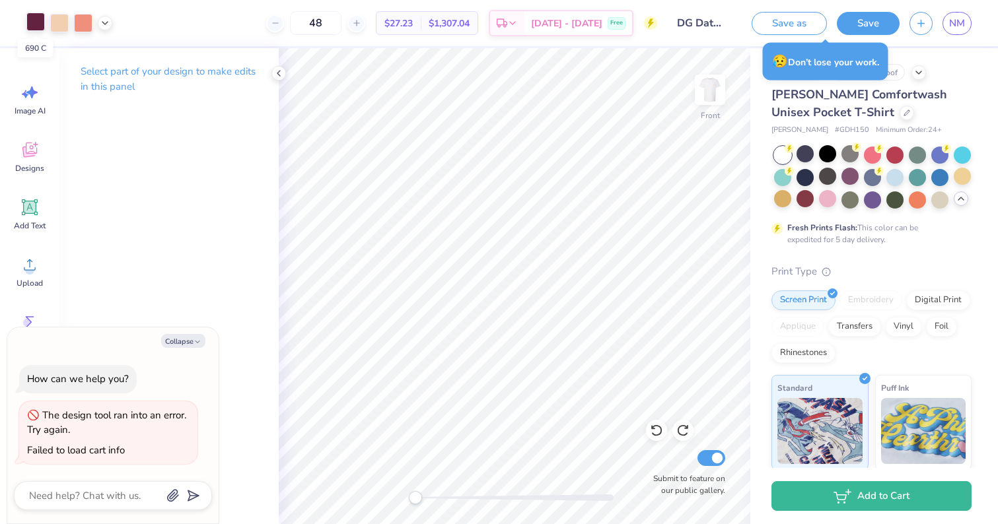
click at [34, 20] on div at bounding box center [35, 22] width 18 height 18
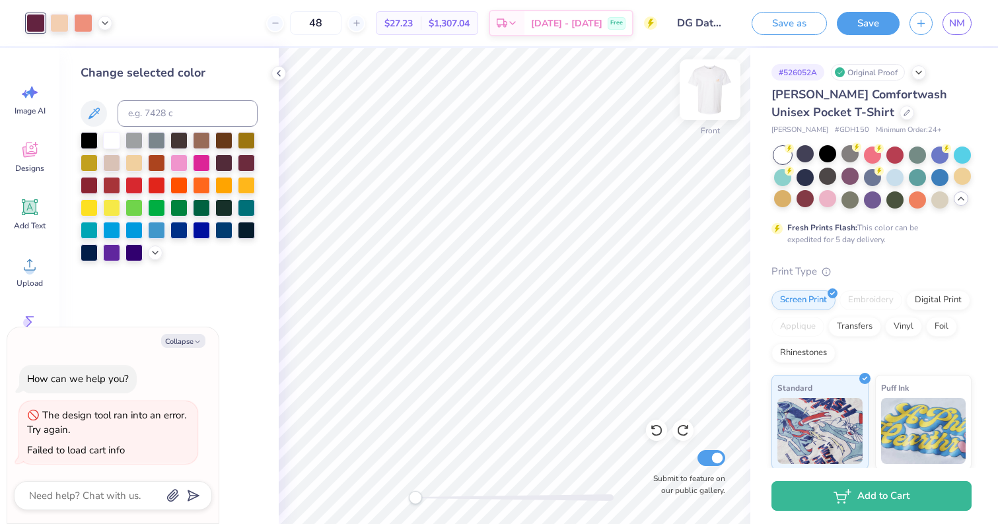
click at [705, 75] on img at bounding box center [710, 89] width 53 height 53
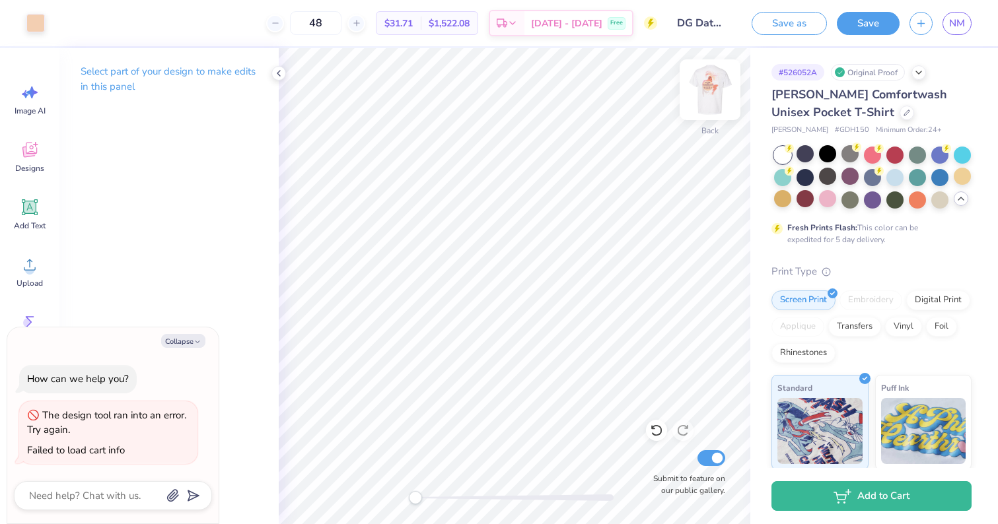
click at [708, 94] on img at bounding box center [710, 89] width 53 height 53
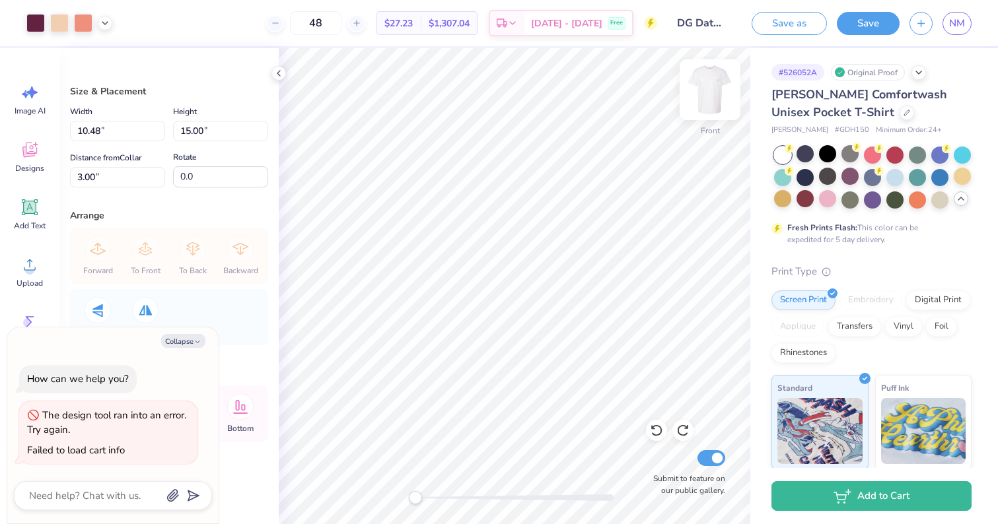
click at [714, 100] on img at bounding box center [710, 89] width 53 height 53
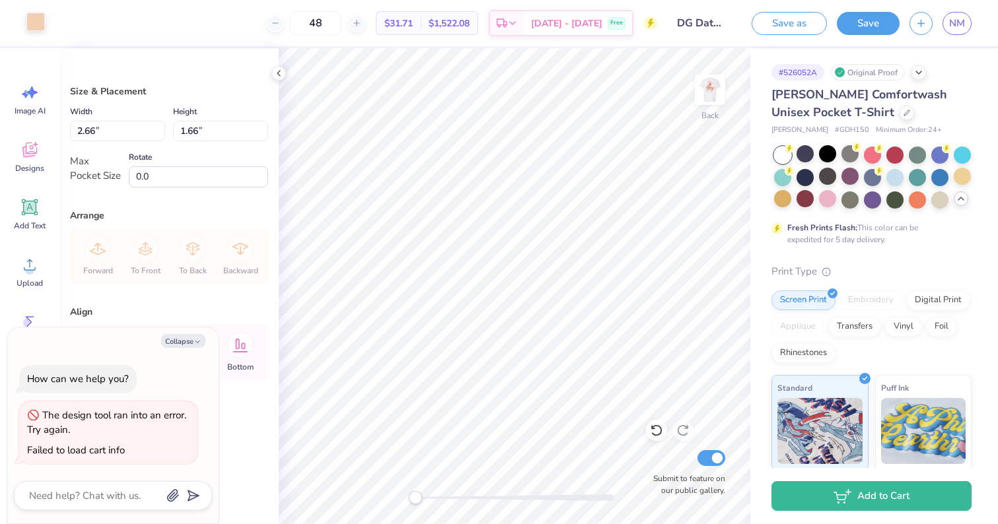
click at [30, 21] on div at bounding box center [35, 22] width 18 height 18
type textarea "x"
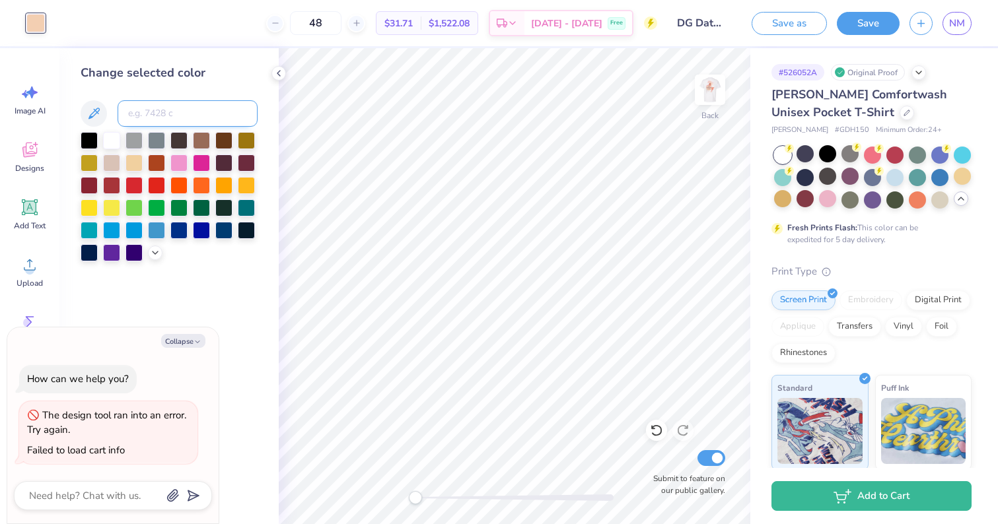
click at [155, 115] on input at bounding box center [188, 113] width 140 height 26
type input "690"
type textarea "x"
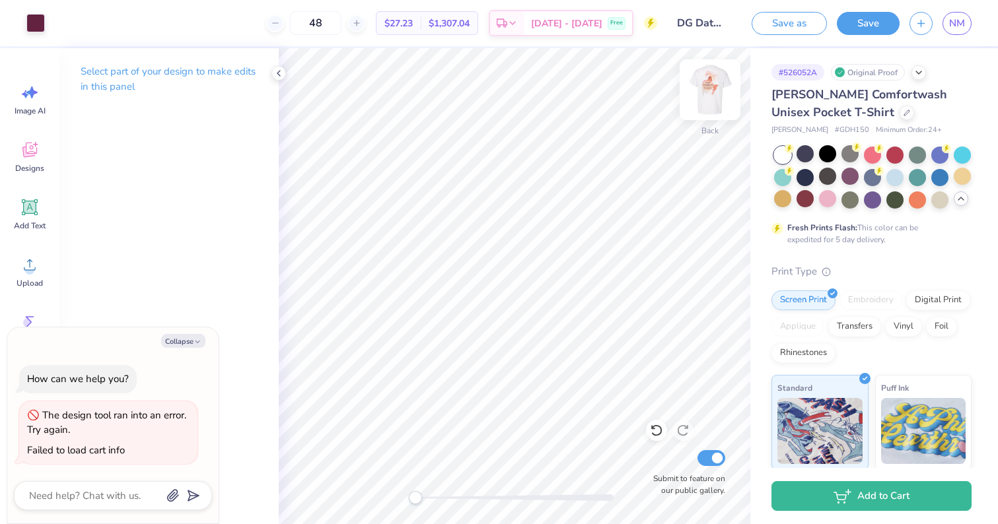
click at [717, 99] on img at bounding box center [710, 89] width 53 height 53
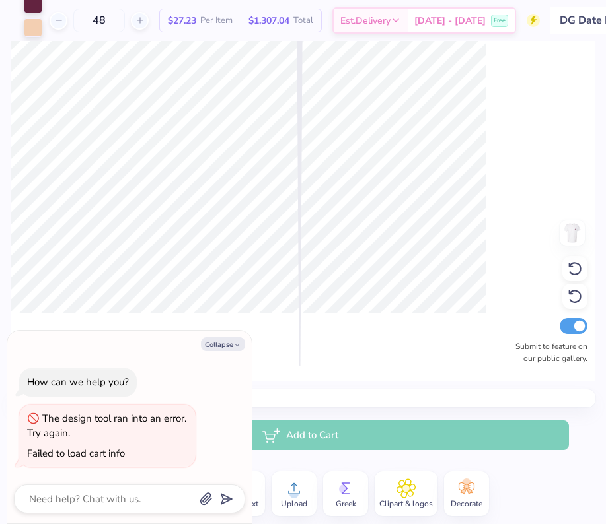
click at [606, 160] on div "Front Submit to feature on our public gallery." at bounding box center [303, 211] width 606 height 341
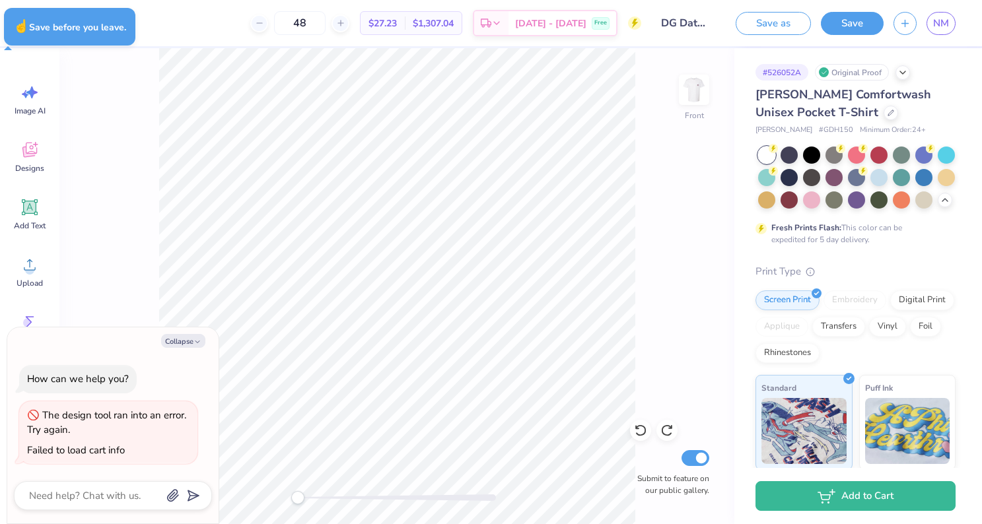
type textarea "x"
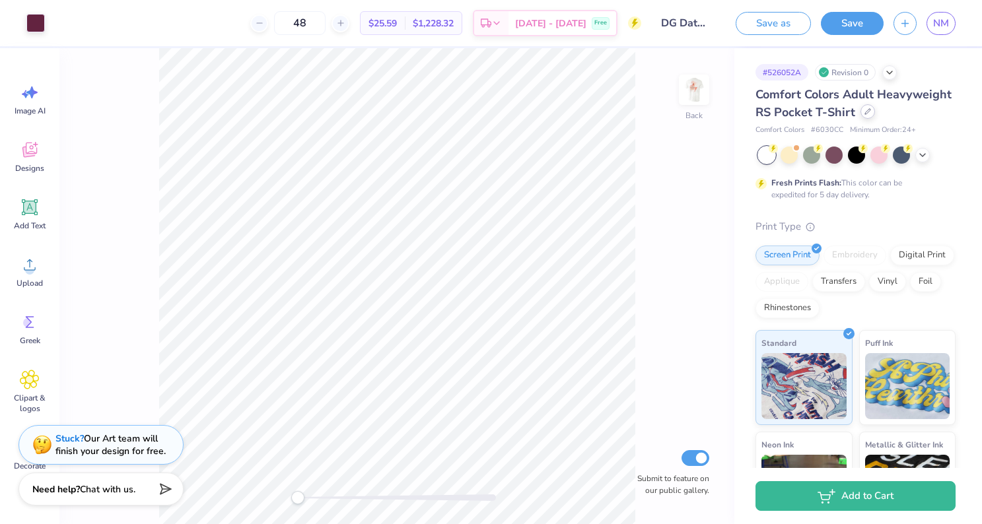
click at [865, 116] on div at bounding box center [868, 111] width 15 height 15
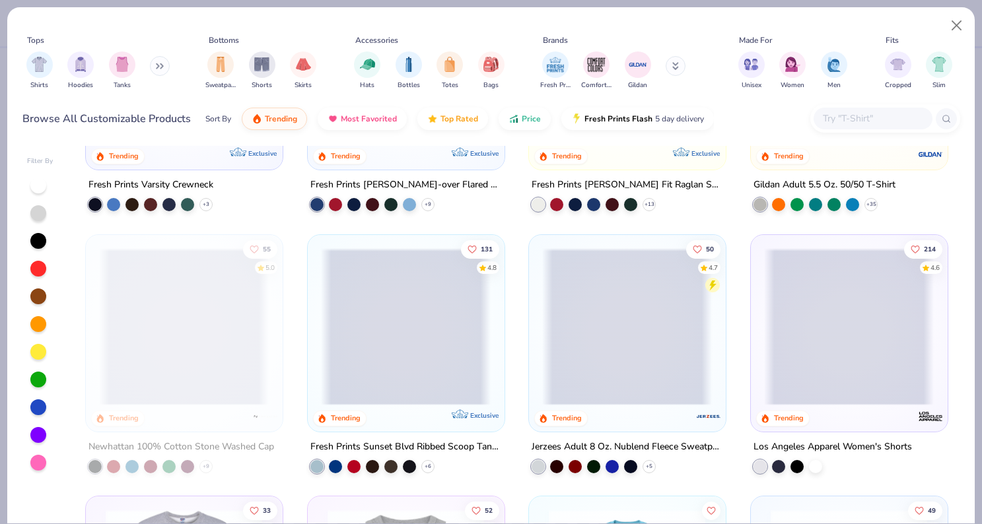
scroll to position [2463, 0]
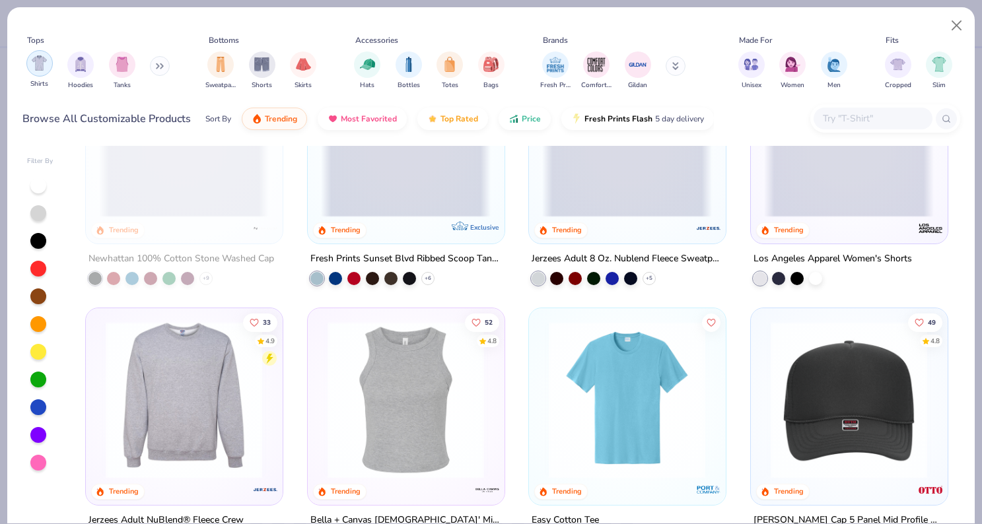
click at [36, 65] on img "filter for Shirts" at bounding box center [39, 62] width 15 height 15
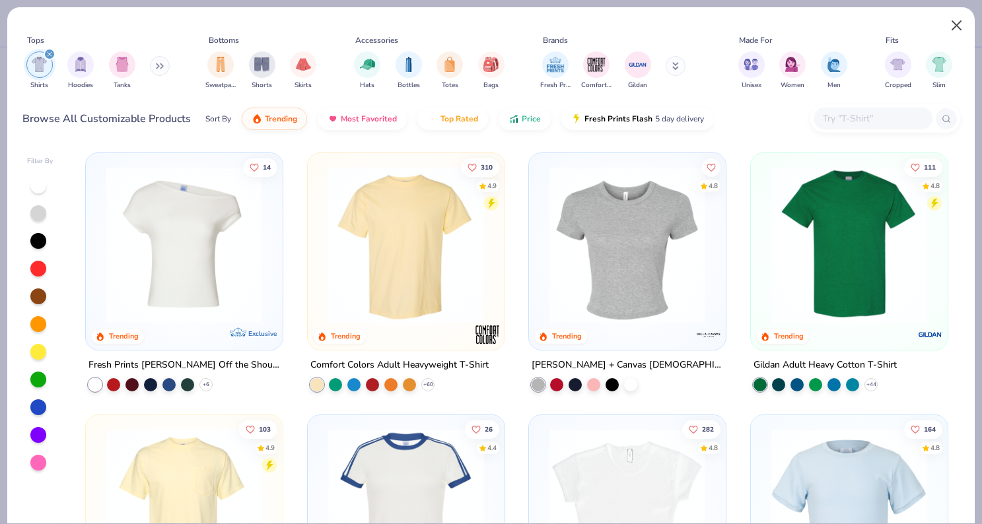
click at [950, 24] on button "Close" at bounding box center [956, 25] width 25 height 25
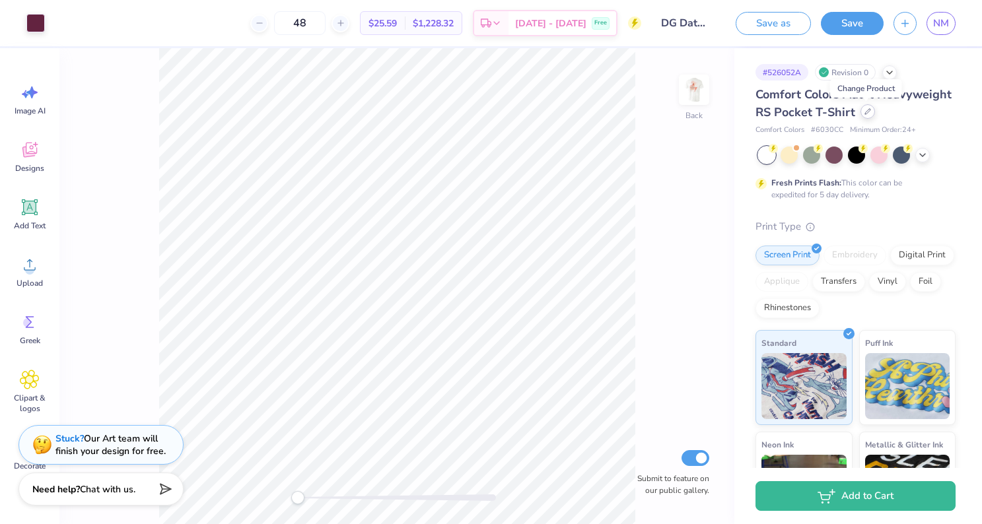
click at [867, 113] on icon at bounding box center [868, 111] width 7 height 7
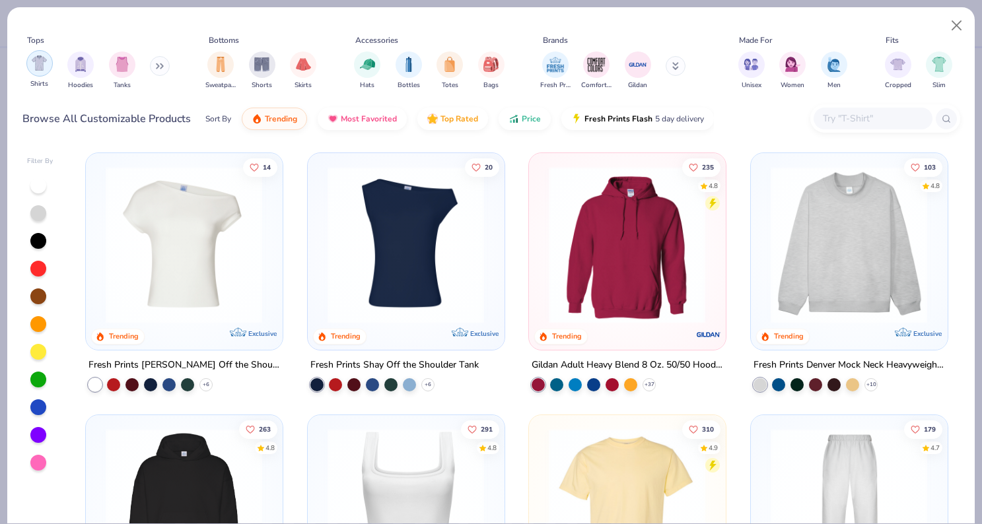
click at [38, 67] on img "filter for Shirts" at bounding box center [39, 62] width 15 height 15
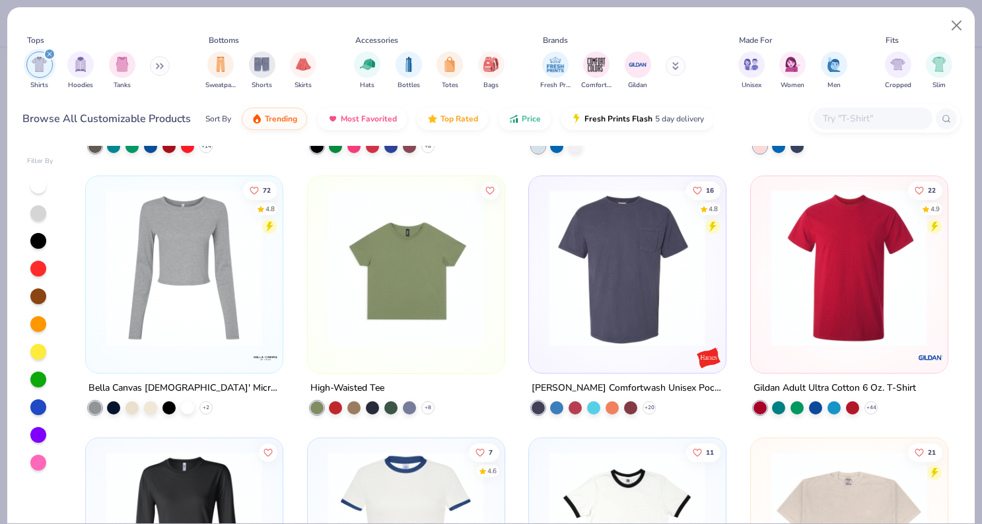
scroll to position [1549, 0]
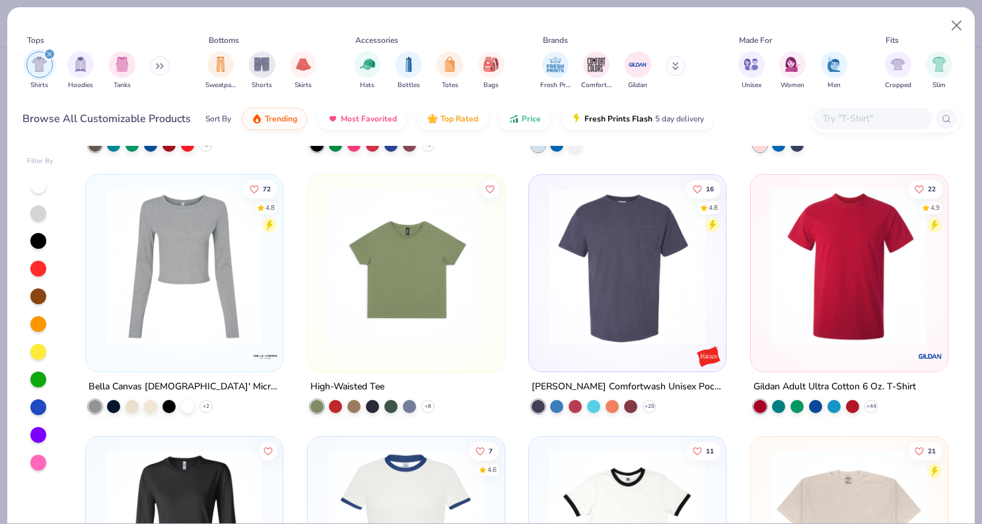
click at [633, 279] on img at bounding box center [627, 266] width 170 height 157
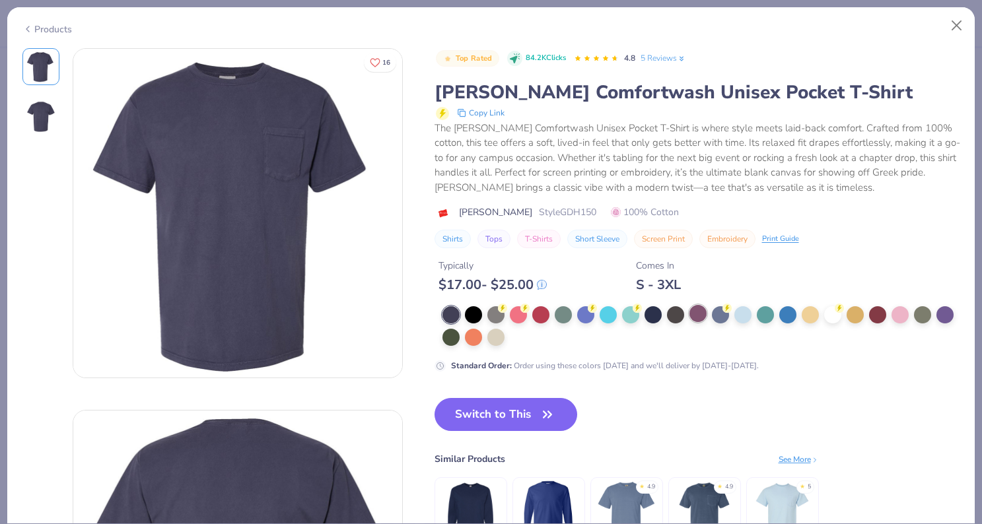
click at [701, 315] on div at bounding box center [698, 313] width 17 height 17
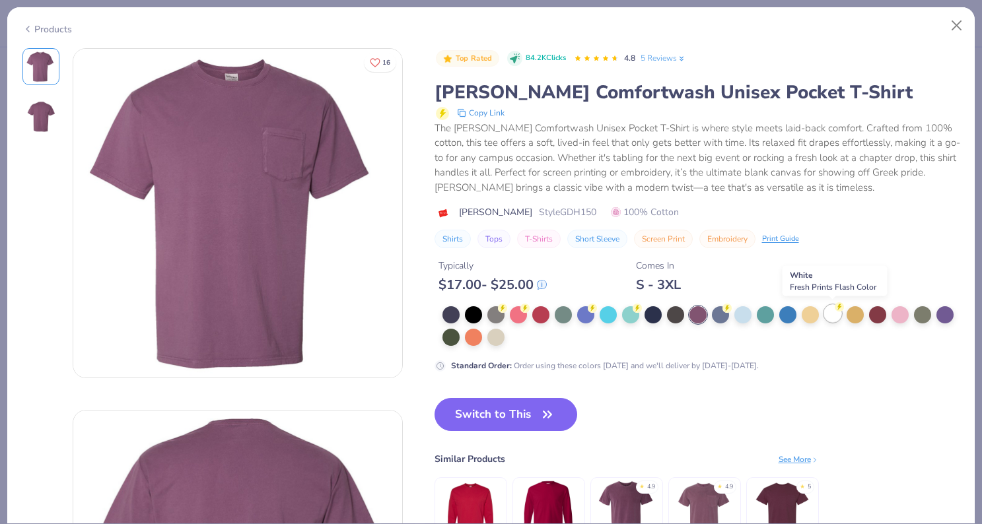
click at [828, 316] on div at bounding box center [832, 313] width 17 height 17
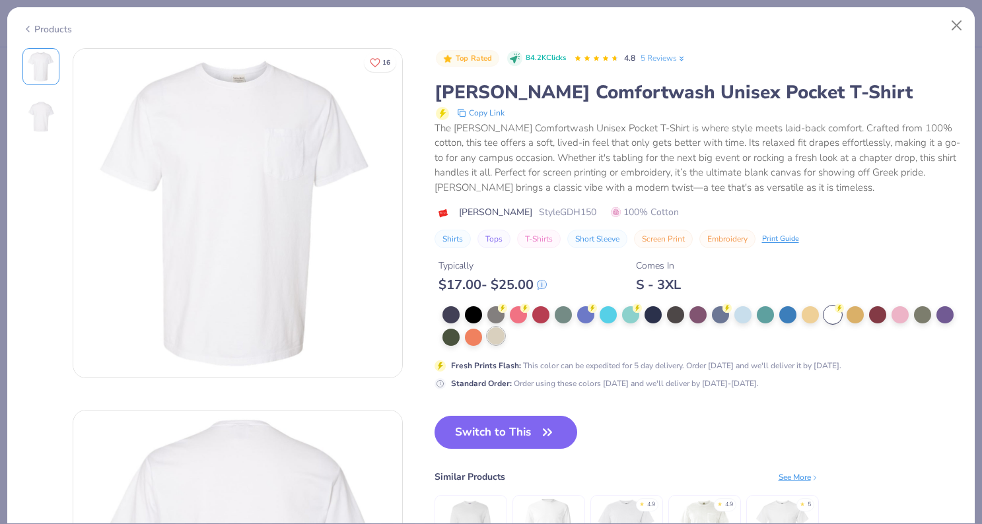
click at [497, 337] on div at bounding box center [495, 336] width 17 height 17
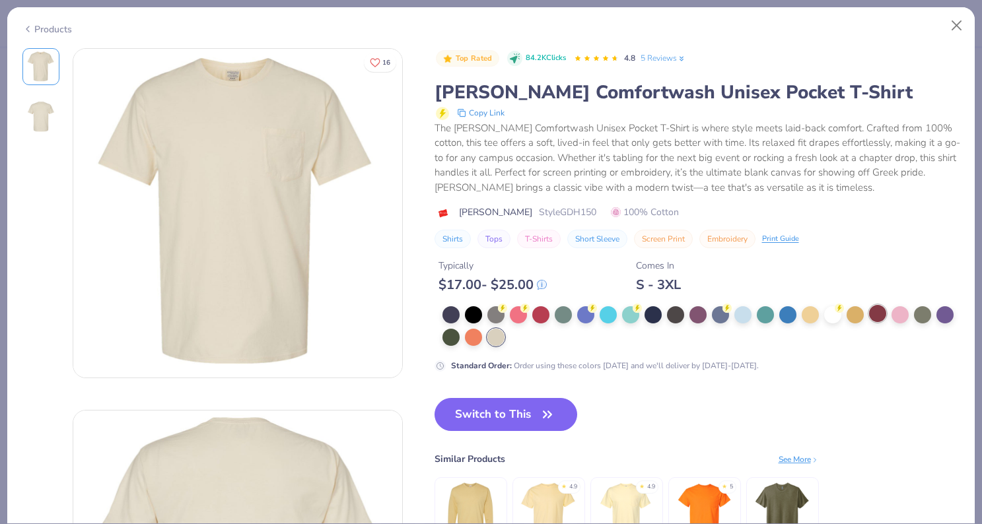
click at [876, 310] on div at bounding box center [877, 313] width 17 height 17
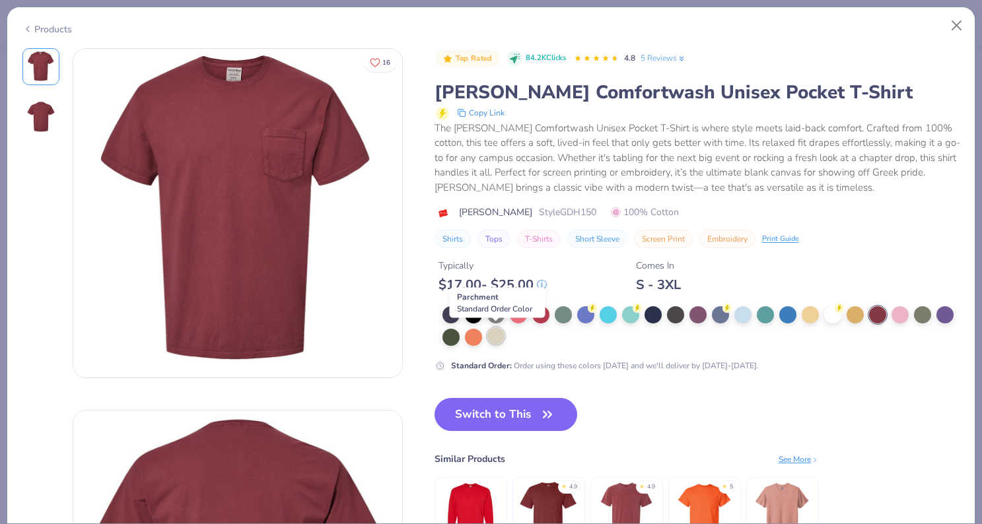
click at [497, 337] on div at bounding box center [495, 336] width 17 height 17
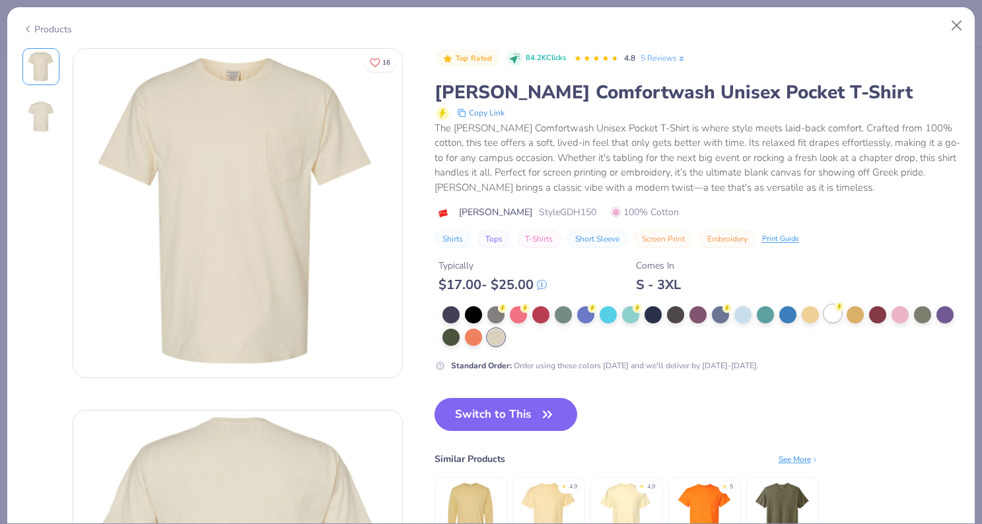
click at [831, 318] on div at bounding box center [832, 313] width 17 height 17
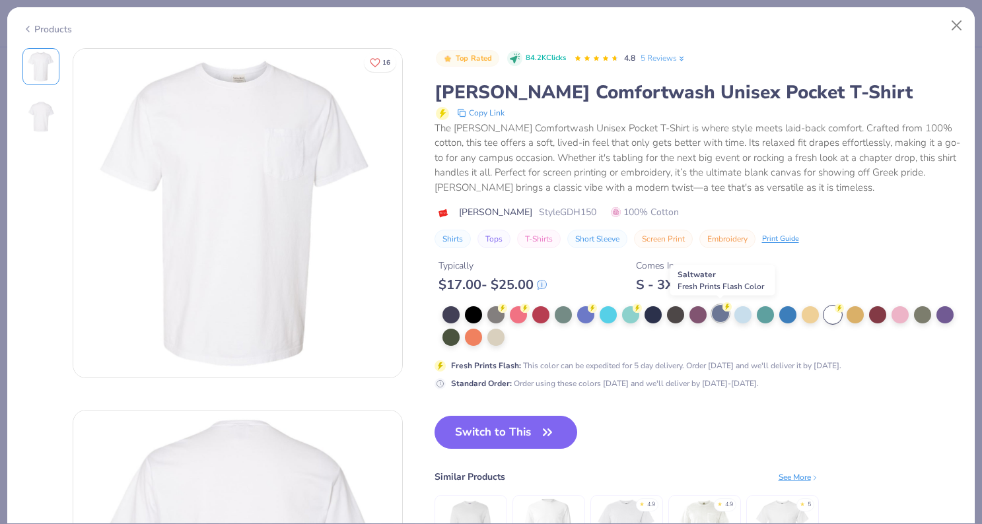
click at [714, 309] on div at bounding box center [720, 313] width 17 height 17
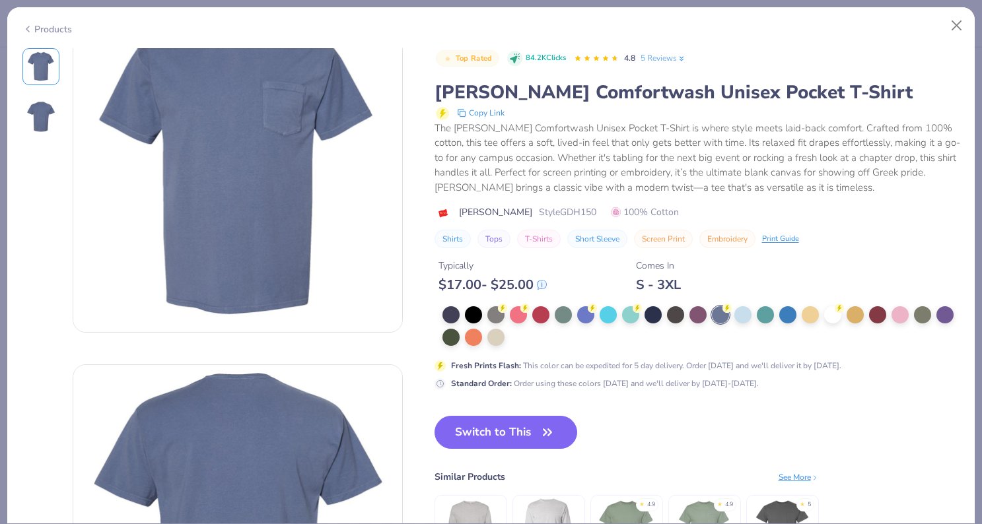
scroll to position [46, 0]
click at [834, 314] on div at bounding box center [832, 313] width 17 height 17
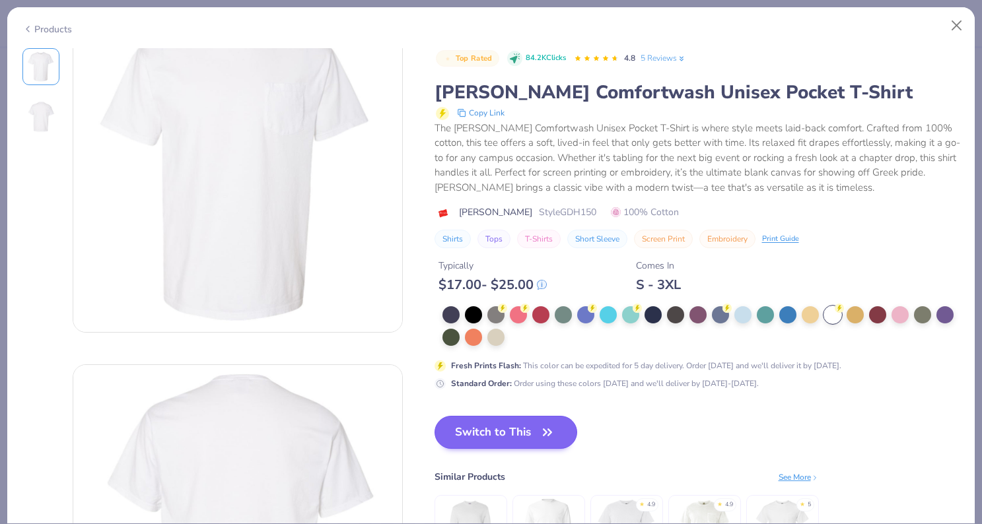
click at [485, 431] on button "Switch to This" at bounding box center [506, 432] width 143 height 33
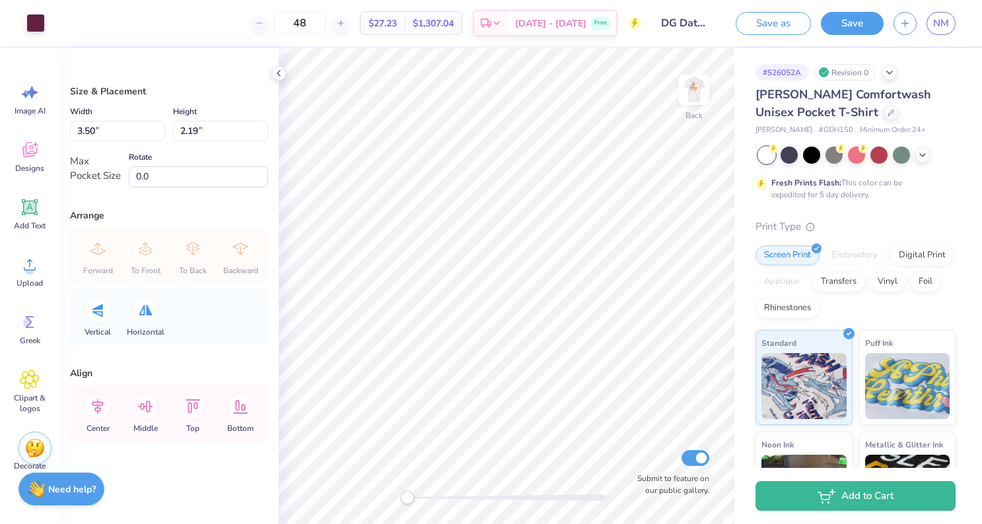
type input "2.68"
type input "1.68"
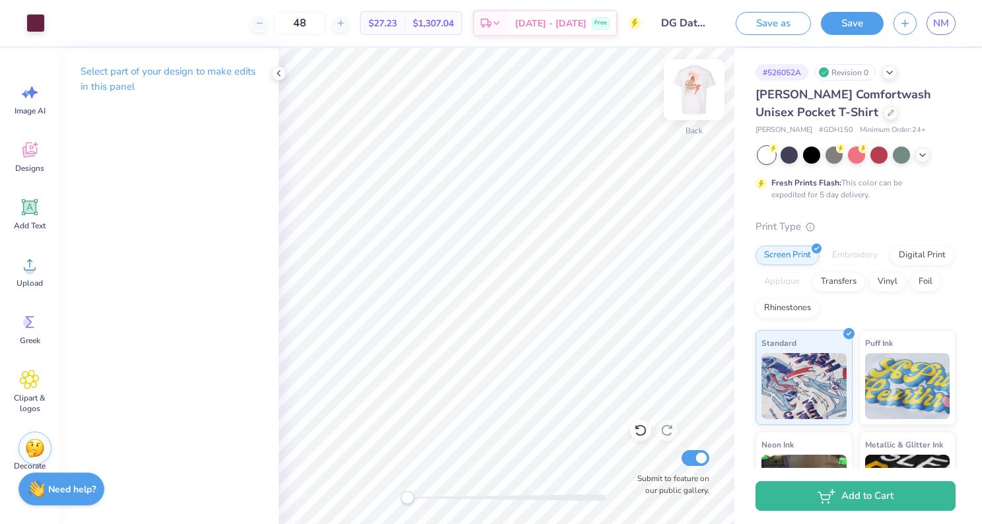
click at [690, 97] on img at bounding box center [694, 89] width 53 height 53
click at [686, 85] on img at bounding box center [694, 89] width 53 height 53
click at [691, 88] on img at bounding box center [694, 89] width 53 height 53
click at [848, 29] on button "Save" at bounding box center [852, 21] width 63 height 23
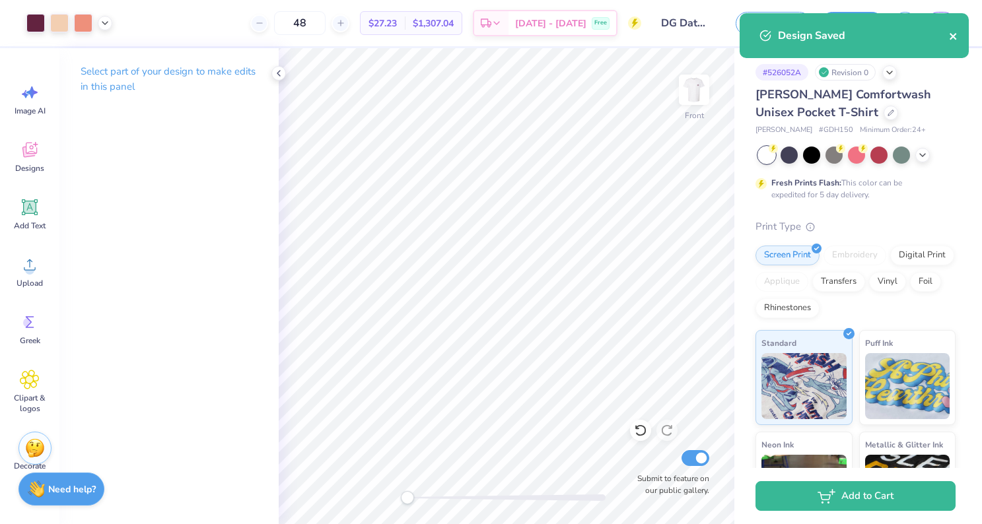
click at [958, 38] on icon "close" at bounding box center [953, 36] width 9 height 11
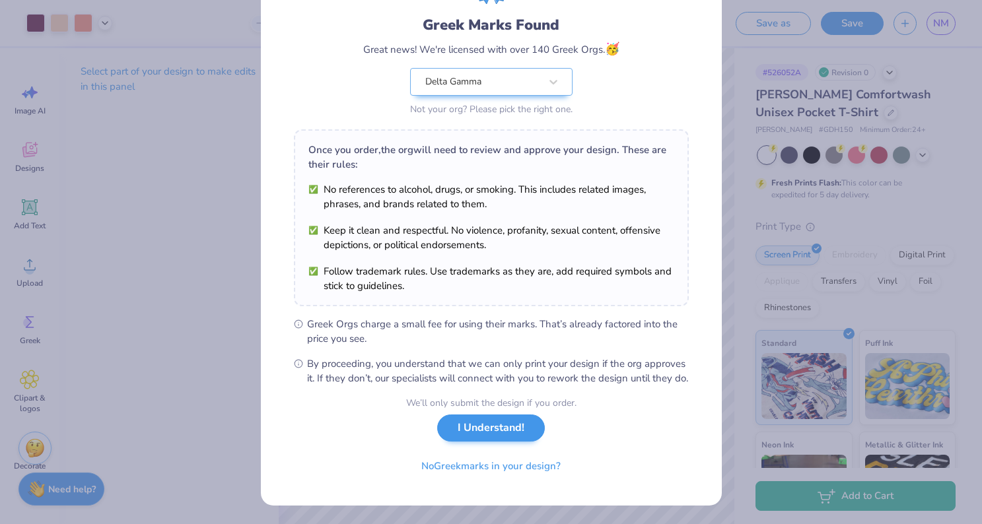
scroll to position [94, 0]
click at [463, 437] on button "I Understand!" at bounding box center [491, 428] width 108 height 27
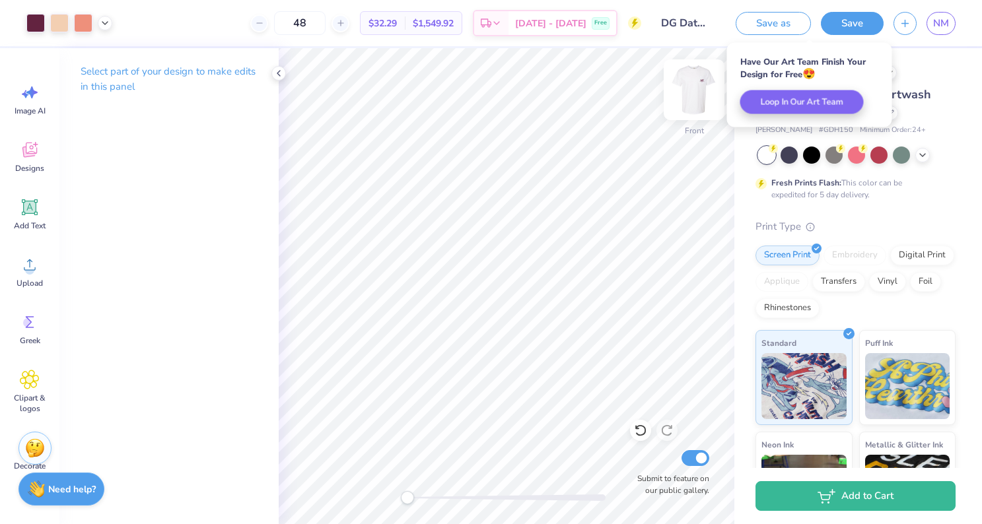
click at [692, 108] on img at bounding box center [694, 89] width 53 height 53
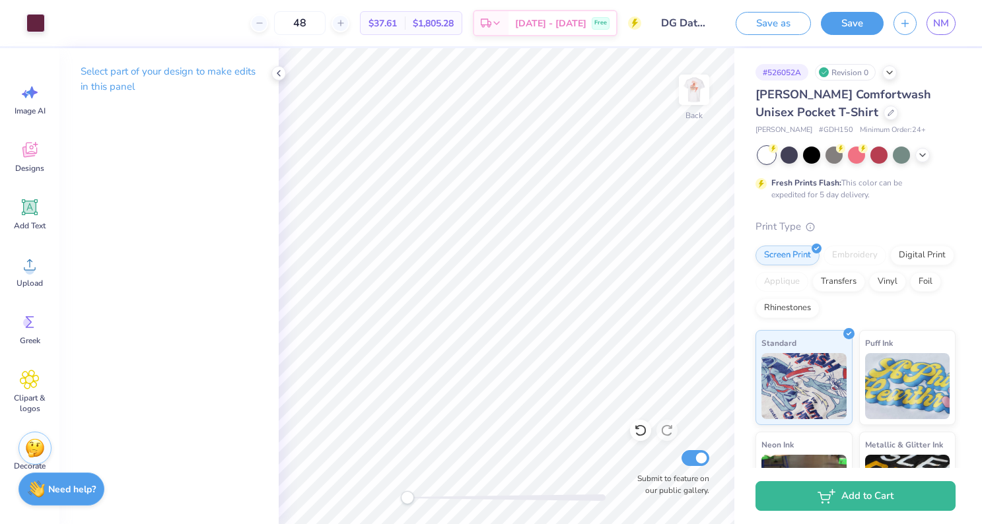
click at [692, 103] on img at bounding box center [694, 90] width 26 height 26
click at [690, 92] on img at bounding box center [694, 89] width 53 height 53
click at [691, 93] on img at bounding box center [694, 89] width 53 height 53
click at [860, 22] on button "Save" at bounding box center [852, 21] width 63 height 23
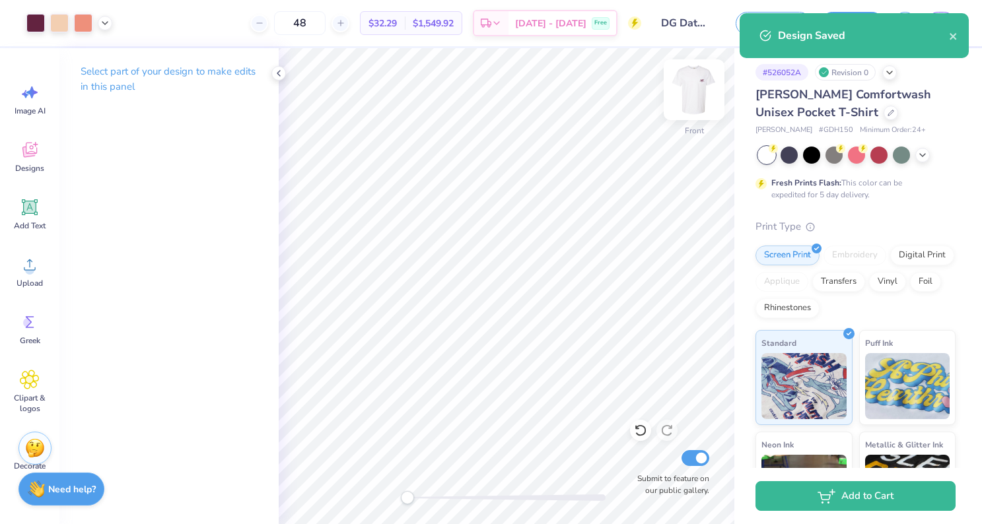
click at [695, 93] on img at bounding box center [694, 89] width 53 height 53
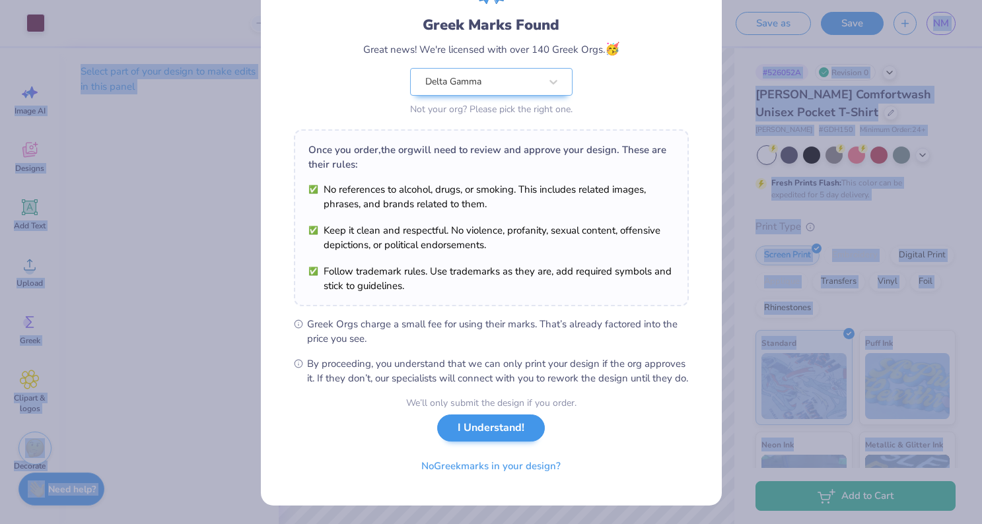
scroll to position [94, 0]
click at [454, 429] on button "I Understand!" at bounding box center [491, 428] width 108 height 27
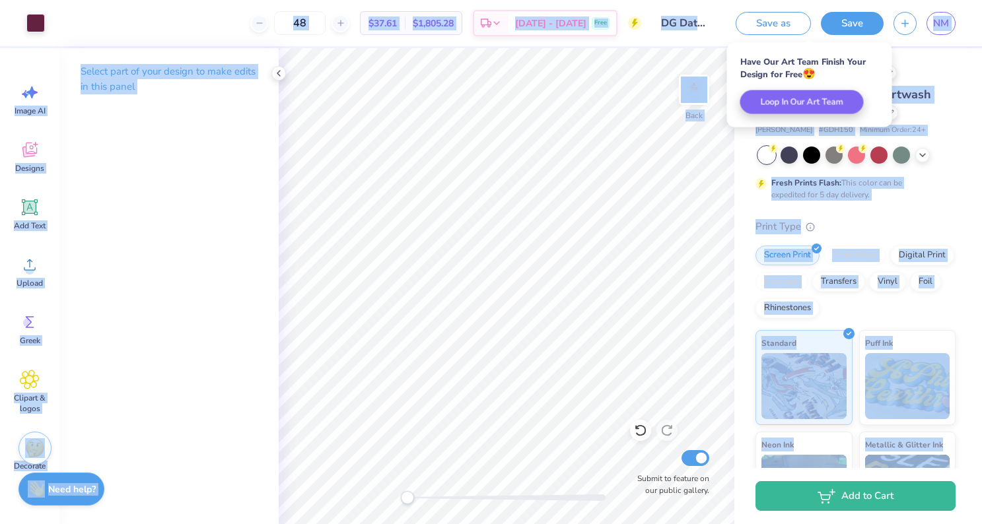
scroll to position [0, 0]
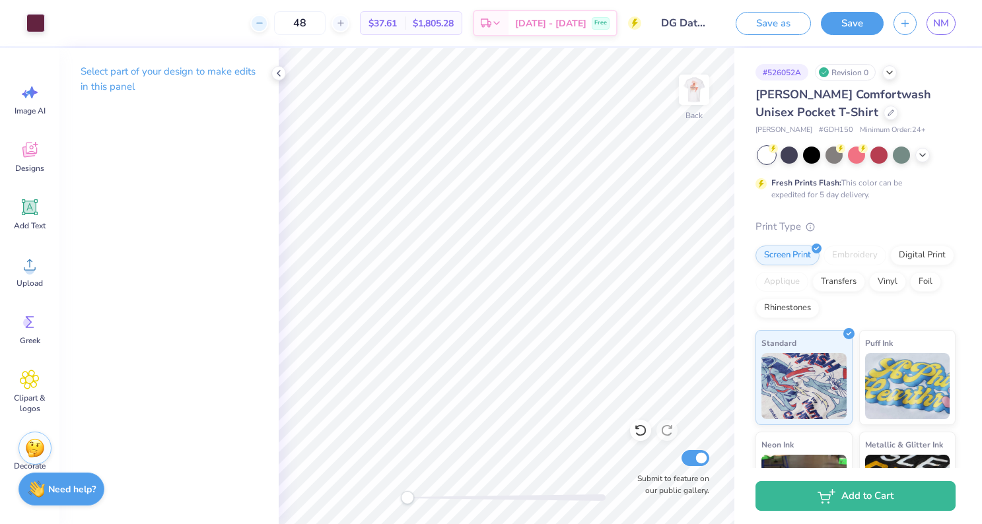
click at [264, 23] on icon at bounding box center [259, 22] width 9 height 9
click at [262, 23] on line at bounding box center [258, 23] width 5 height 0
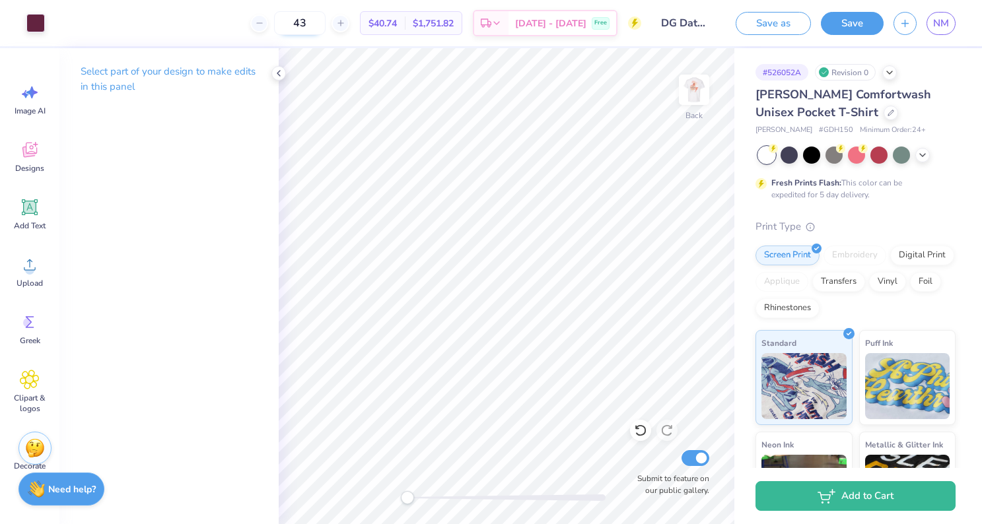
click at [326, 27] on input "43" at bounding box center [300, 23] width 52 height 24
drag, startPoint x: 331, startPoint y: 24, endPoint x: 297, endPoint y: 20, distance: 34.0
click at [297, 20] on input "43" at bounding box center [300, 23] width 52 height 24
type input "24"
click at [706, 92] on img at bounding box center [694, 89] width 53 height 53
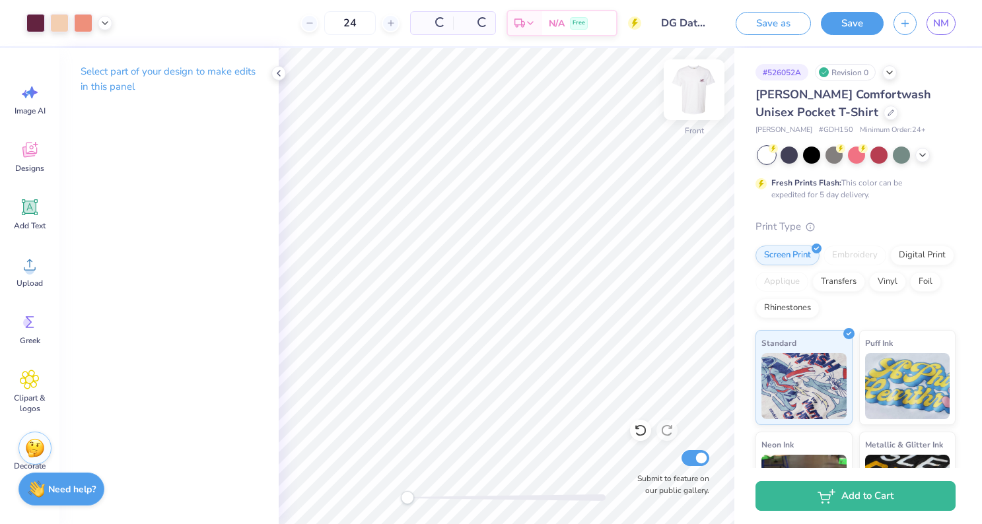
click at [699, 92] on img at bounding box center [694, 89] width 53 height 53
click at [943, 25] on span "NM" at bounding box center [941, 23] width 16 height 15
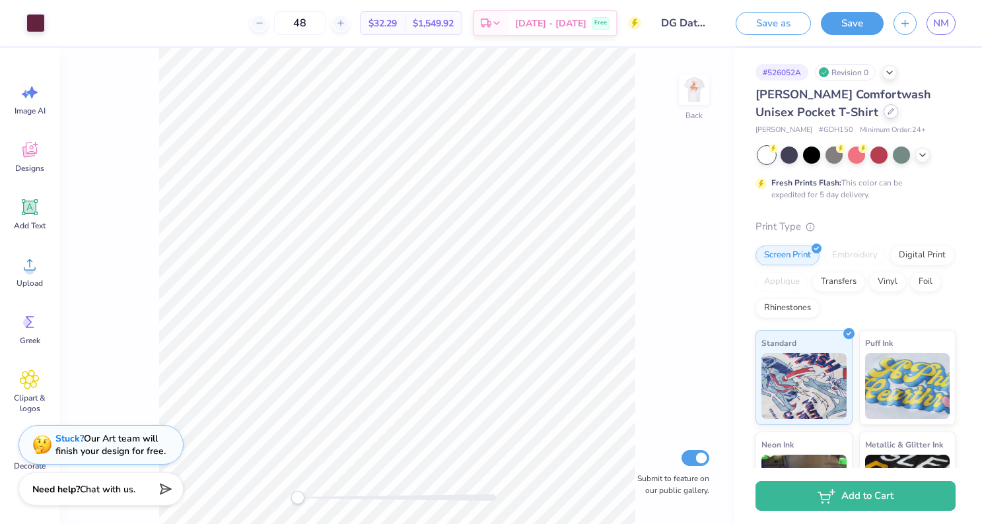
click at [884, 114] on div at bounding box center [891, 111] width 15 height 15
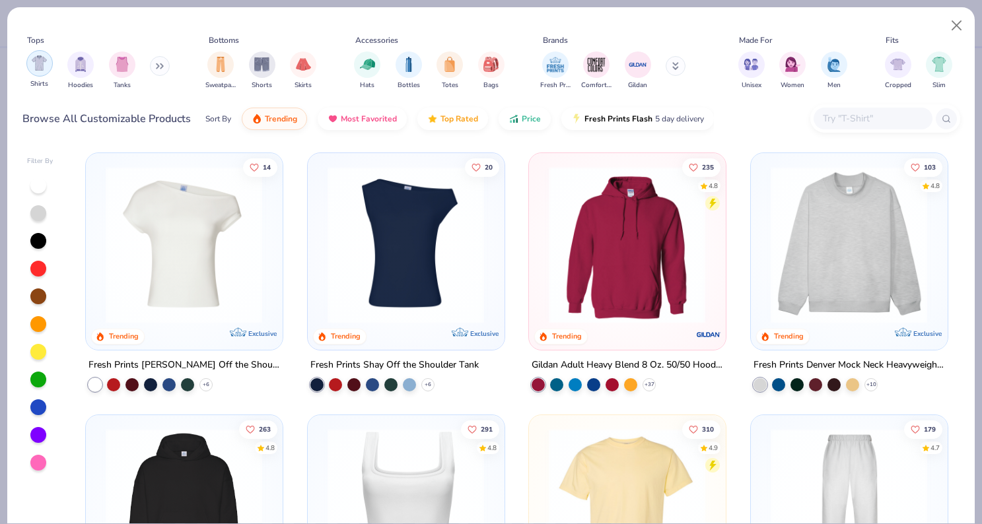
click at [33, 59] on img "filter for Shirts" at bounding box center [39, 62] width 15 height 15
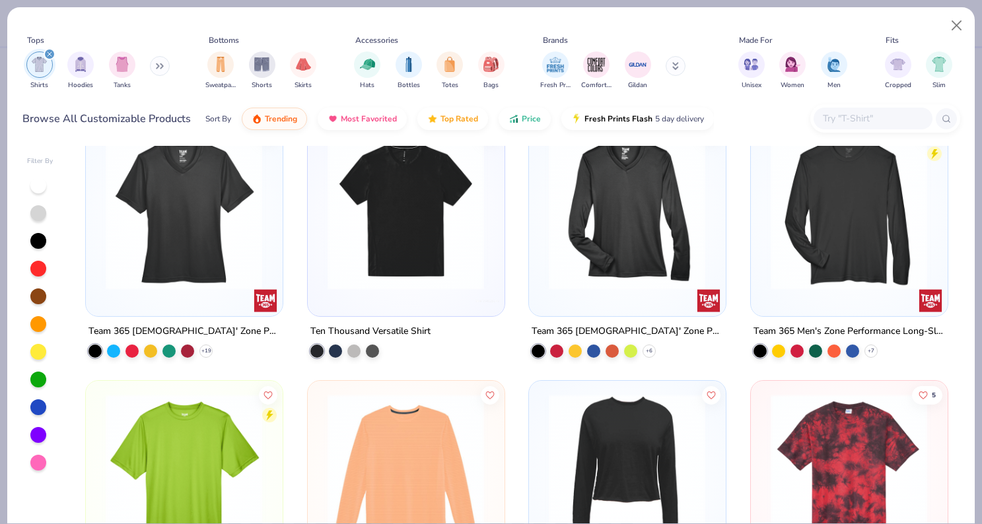
scroll to position [6390, 0]
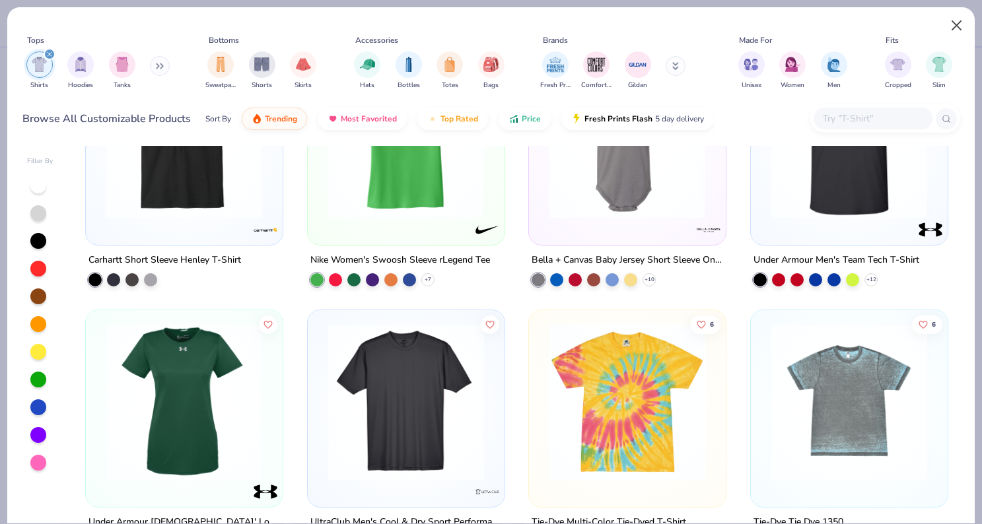
click at [958, 28] on button "Close" at bounding box center [956, 25] width 25 height 25
